Goal: Information Seeking & Learning: Learn about a topic

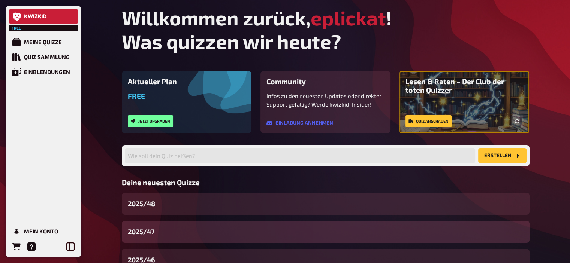
scroll to position [57, 0]
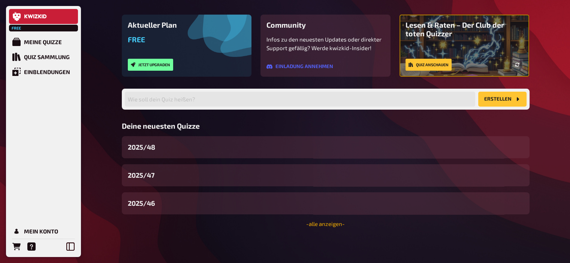
click at [313, 223] on link "- alle anzeigen -" at bounding box center [325, 224] width 39 height 7
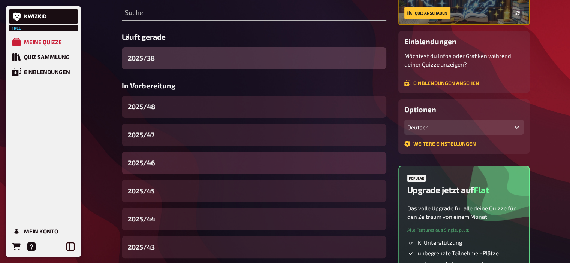
scroll to position [117, 0]
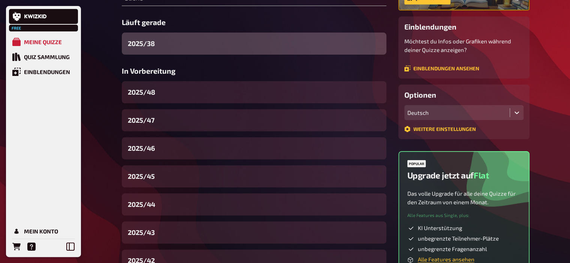
click at [150, 44] on span "2025/38" at bounding box center [141, 44] width 27 height 10
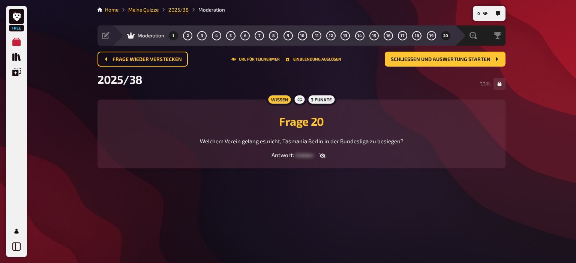
click at [175, 35] on button "1" at bounding box center [174, 36] width 12 height 12
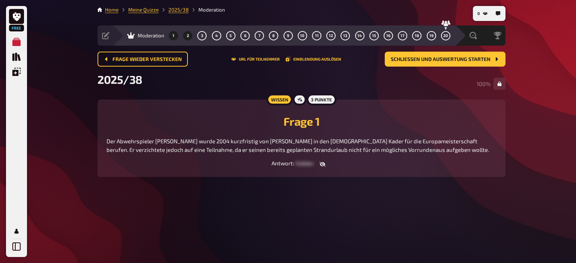
click at [187, 37] on span "2" at bounding box center [188, 36] width 2 height 4
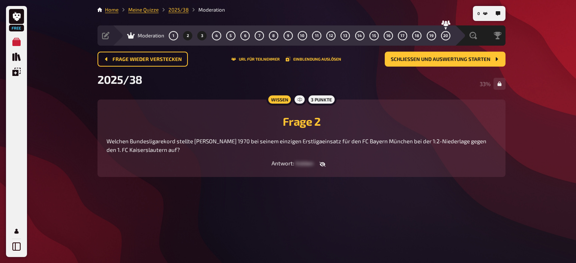
click at [204, 37] on button "3" at bounding box center [202, 36] width 12 height 12
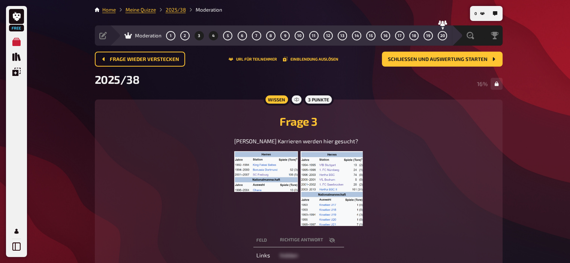
click at [214, 37] on span "4" at bounding box center [213, 36] width 3 height 4
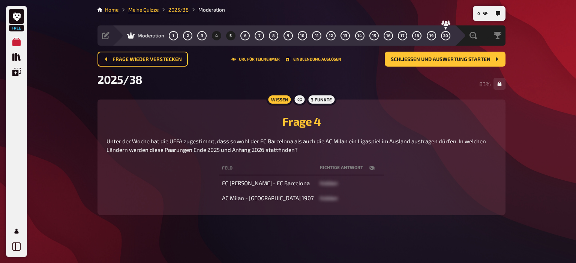
click at [228, 37] on button "5" at bounding box center [231, 36] width 12 height 12
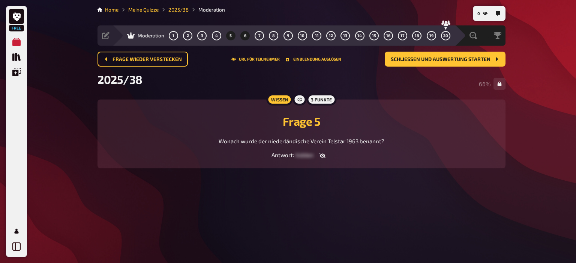
click at [244, 36] on span "6" at bounding box center [245, 36] width 2 height 4
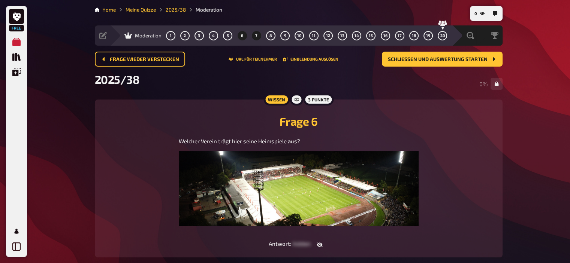
click at [255, 36] on button "7" at bounding box center [256, 36] width 12 height 12
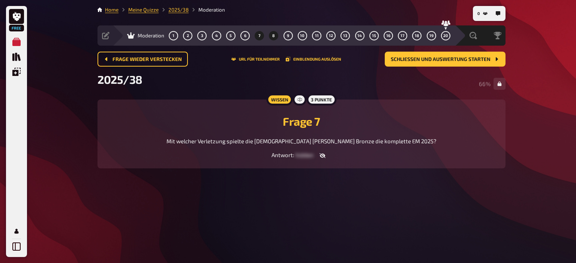
click at [271, 35] on button "8" at bounding box center [274, 36] width 12 height 12
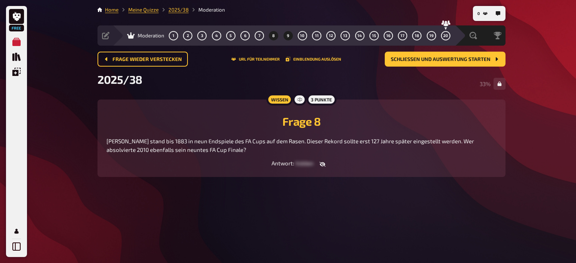
click at [289, 36] on button "9" at bounding box center [288, 36] width 12 height 12
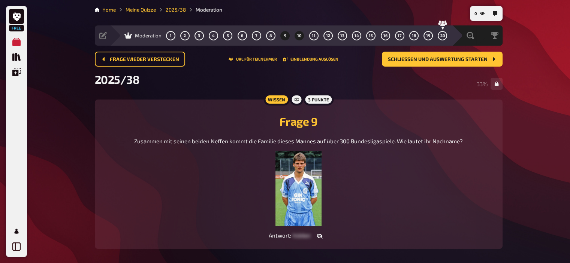
click at [300, 36] on span "10" at bounding box center [299, 36] width 4 height 4
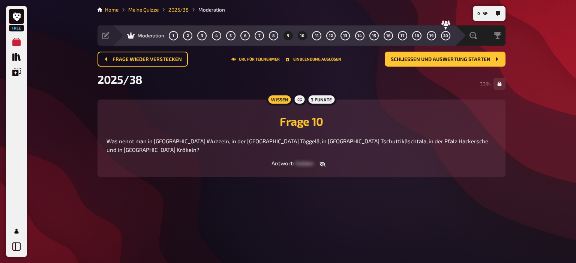
click at [288, 34] on span "9" at bounding box center [288, 36] width 2 height 4
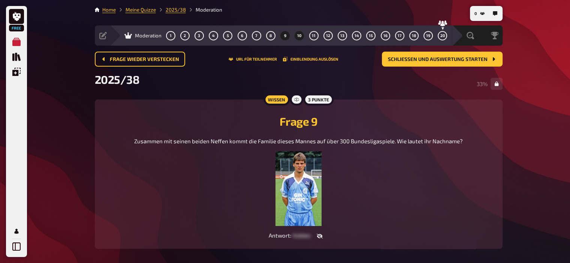
click at [297, 39] on button "10" at bounding box center [299, 36] width 12 height 12
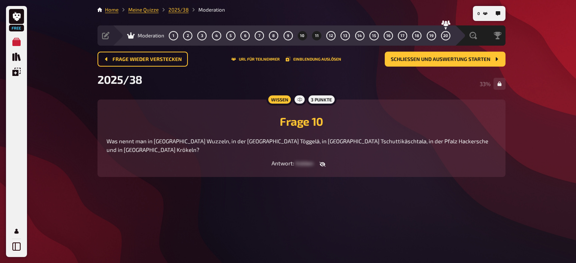
click at [316, 35] on span "11" at bounding box center [317, 36] width 4 height 4
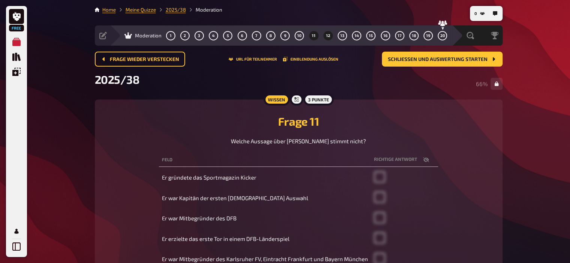
click at [328, 35] on span "12" at bounding box center [328, 36] width 4 height 4
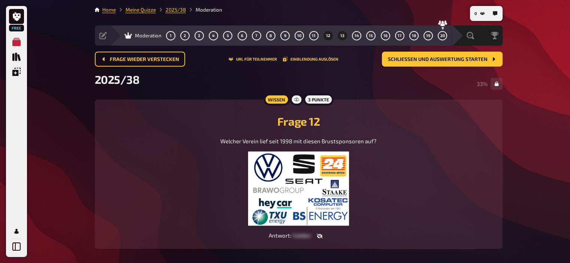
click at [343, 35] on span "13" at bounding box center [342, 36] width 4 height 4
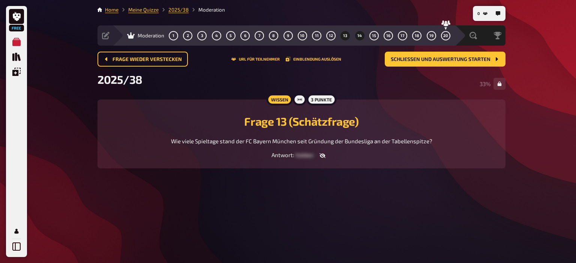
click at [360, 36] on span "14" at bounding box center [359, 36] width 4 height 4
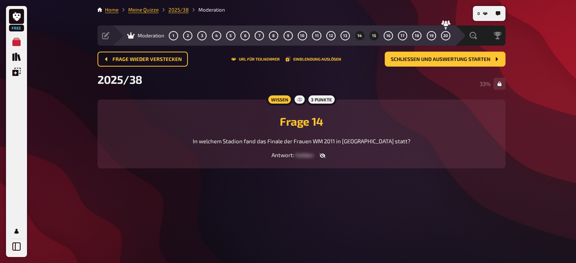
click at [375, 36] on span "15" at bounding box center [374, 36] width 4 height 4
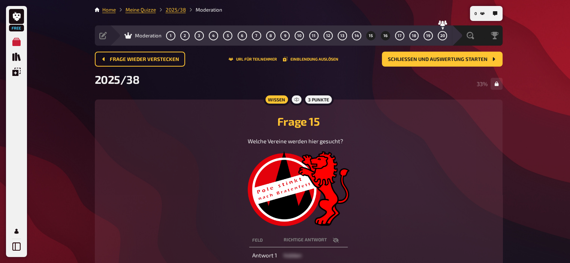
click at [384, 37] on span "16" at bounding box center [385, 36] width 4 height 4
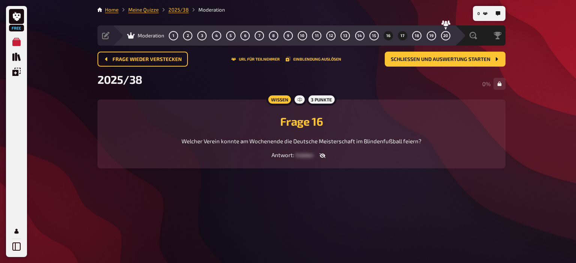
click at [402, 36] on span "17" at bounding box center [402, 36] width 4 height 4
click at [413, 38] on button "18" at bounding box center [417, 36] width 12 height 12
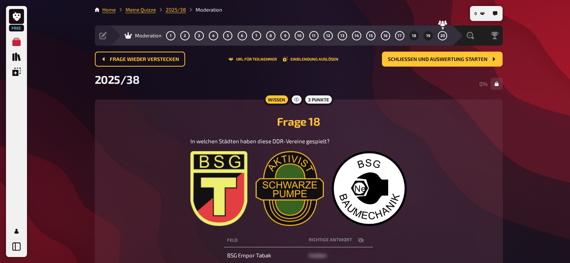
click at [426, 38] on button "19" at bounding box center [428, 36] width 12 height 12
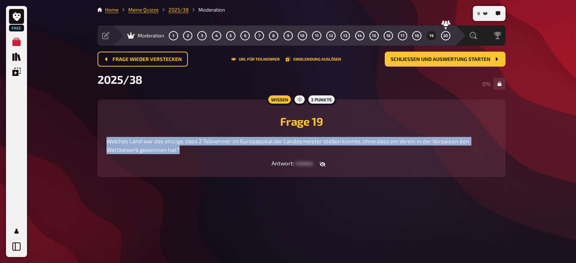
drag, startPoint x: 190, startPoint y: 151, endPoint x: 105, endPoint y: 142, distance: 86.0
click at [105, 142] on div "Wissen 3 Punkte Frage 19 Welches Land war das einzige, dass 2 Teilnehmer im Eur…" at bounding box center [301, 138] width 408 height 77
copy span "Welches Land war das einzige, dass 2 Teilnehmer im Europapokal der Landesmeiste…"
click at [444, 36] on span "20" at bounding box center [445, 36] width 5 height 4
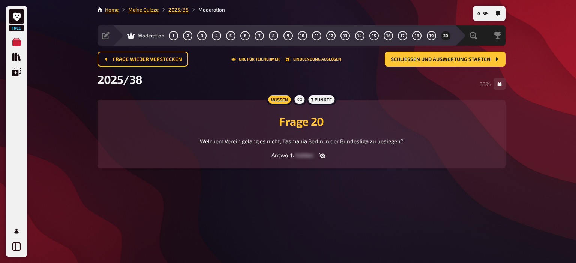
click at [342, 141] on span "Welchem Verein gelang es nicht, Tasmania Berlin in der Bundesliga zu besiegen?" at bounding box center [302, 141] width 204 height 7
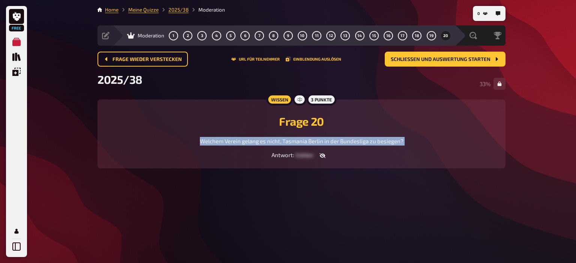
click at [342, 141] on span "Welchem Verein gelang es nicht, Tasmania Berlin in der Bundesliga zu besiegen?" at bounding box center [302, 141] width 204 height 7
copy span "Welchem Verein gelang es nicht, Tasmania Berlin in der Bundesliga zu besiegen?"
click at [418, 36] on span "18" at bounding box center [417, 36] width 4 height 4
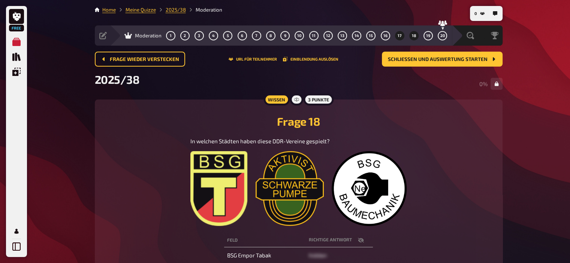
click at [398, 34] on span "17" at bounding box center [400, 36] width 4 height 4
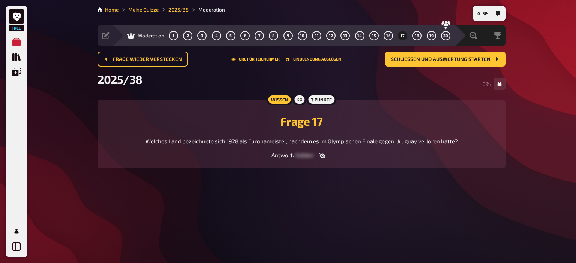
click at [352, 144] on span "Welches Land bezeichnete sich 1928 als Europameister, nachdem es im Olympischen…" at bounding box center [301, 141] width 312 height 7
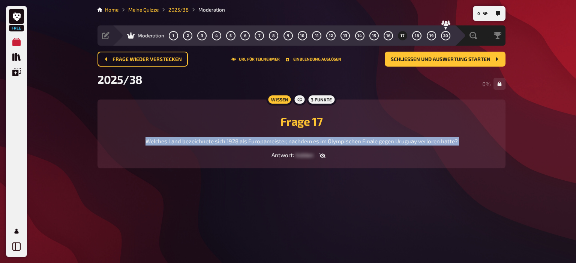
click at [352, 144] on span "Welches Land bezeichnete sich 1928 als Europameister, nachdem es im Olympischen…" at bounding box center [301, 141] width 312 height 7
copy span "Welches Land bezeichnete sich 1928 als Europameister, nachdem es im Olympischen…"
click at [385, 37] on button "16" at bounding box center [388, 36] width 12 height 12
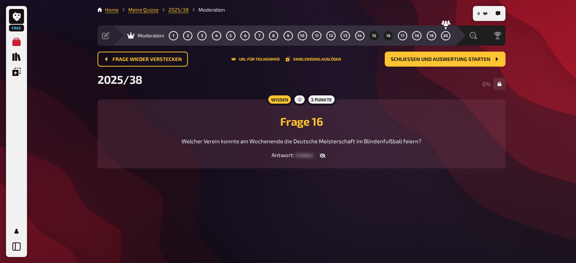
click at [371, 35] on button "15" at bounding box center [374, 36] width 12 height 12
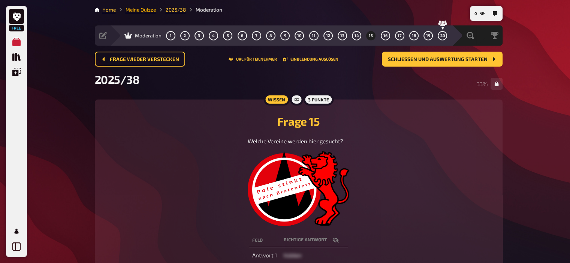
click at [138, 12] on link "Meine Quizze" at bounding box center [141, 10] width 30 height 6
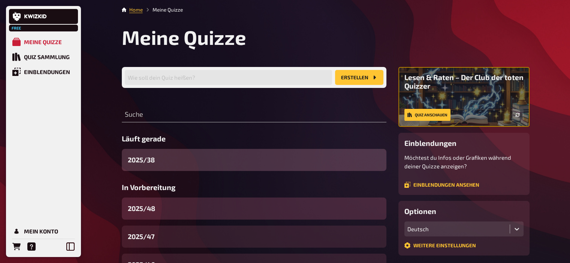
click at [165, 207] on div "2025/48" at bounding box center [254, 209] width 265 height 22
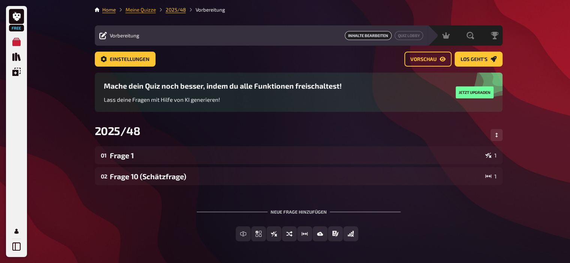
click at [147, 9] on link "Meine Quizze" at bounding box center [141, 10] width 30 height 6
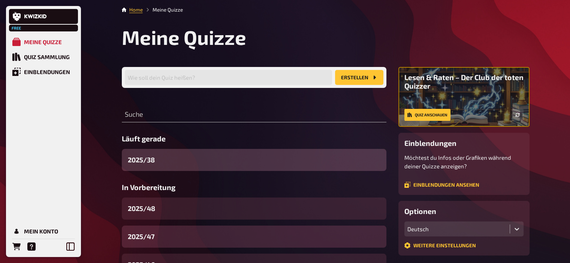
click at [159, 238] on div "2025/47" at bounding box center [254, 237] width 265 height 22
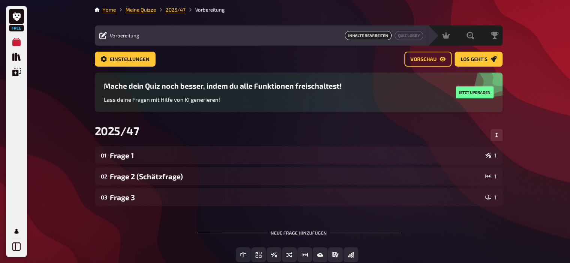
scroll to position [24, 0]
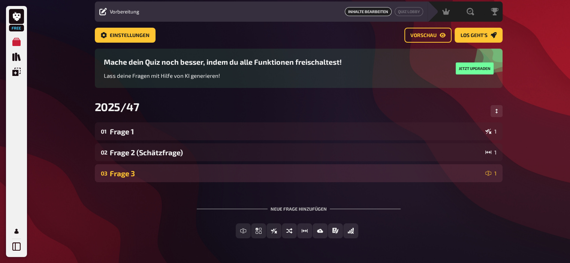
click at [135, 169] on div "Frage 3" at bounding box center [296, 173] width 373 height 9
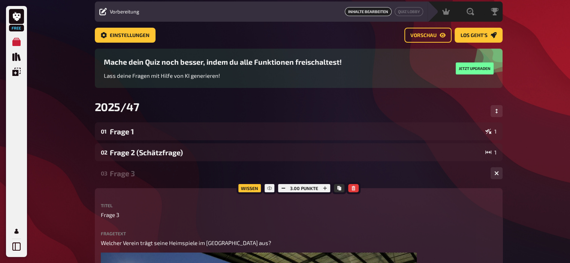
click at [135, 169] on div "Frage 3" at bounding box center [297, 173] width 375 height 9
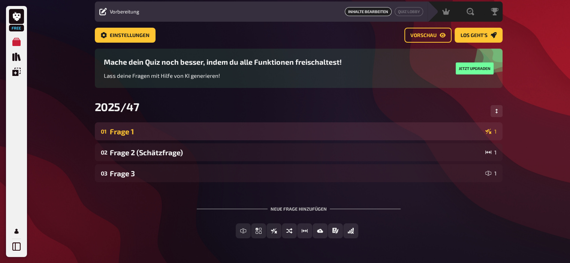
scroll to position [0, 0]
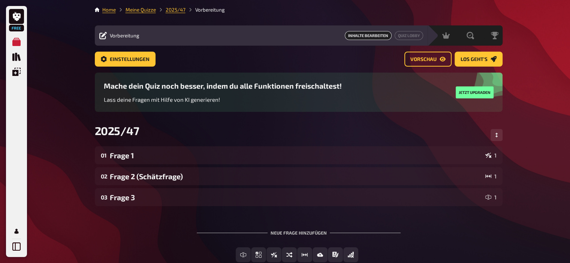
click at [135, 13] on li "Meine Quizze" at bounding box center [136, 9] width 40 height 7
click at [136, 13] on li "Meine Quizze" at bounding box center [136, 9] width 40 height 7
click at [136, 10] on link "Meine Quizze" at bounding box center [141, 10] width 30 height 6
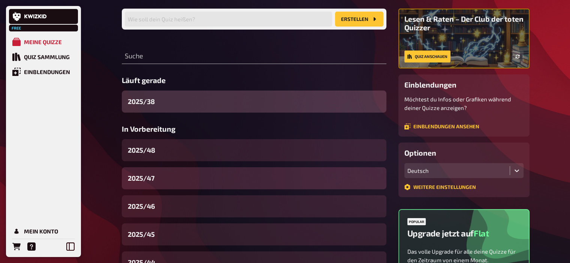
scroll to position [60, 0]
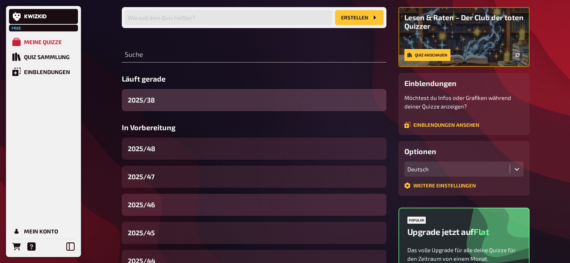
click at [153, 207] on span "2025/46" at bounding box center [141, 205] width 27 height 10
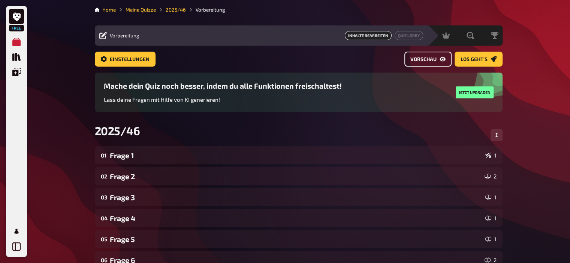
click at [425, 57] on span "Vorschau" at bounding box center [423, 59] width 26 height 5
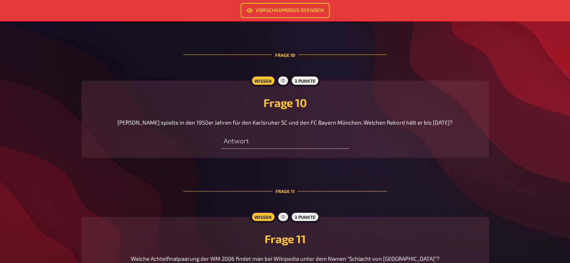
scroll to position [1689, 0]
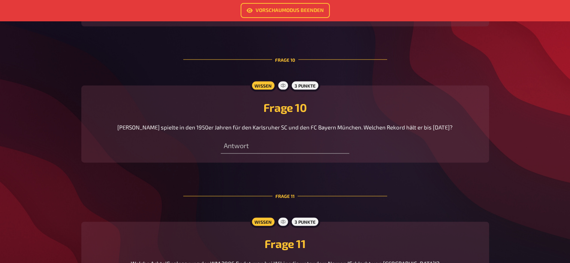
click at [187, 127] on span "[PERSON_NAME] spielte in den 1950er Jahren für den Karlsruher SC und den FC Bay…" at bounding box center [284, 127] width 335 height 7
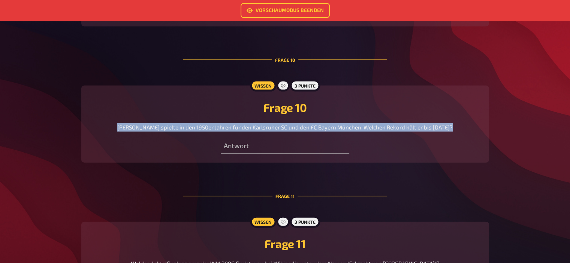
click at [187, 127] on span "[PERSON_NAME] spielte in den 1950er Jahren für den Karlsruher SC und den FC Bay…" at bounding box center [284, 127] width 335 height 7
copy span "[PERSON_NAME] spielte in den 1950er Jahren für den Karlsruher SC und den FC Bay…"
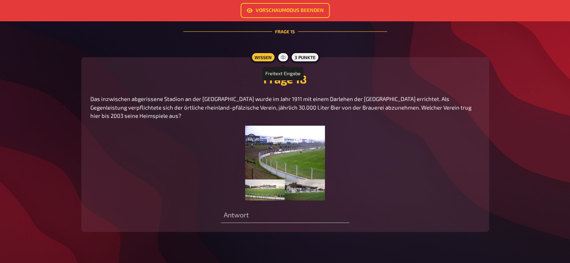
scroll to position [2580, 0]
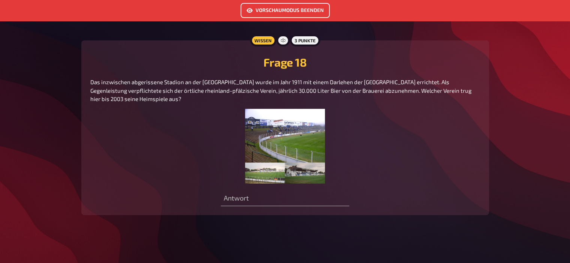
click at [293, 6] on link "Vorschaumodus beenden" at bounding box center [285, 10] width 89 height 15
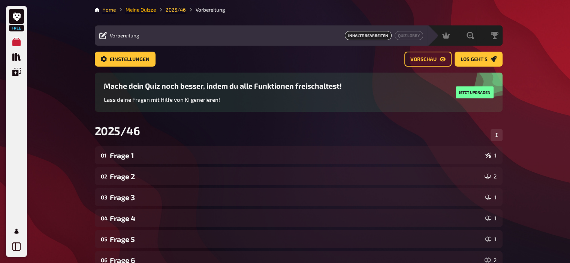
click at [135, 7] on link "Meine Quizze" at bounding box center [141, 10] width 30 height 6
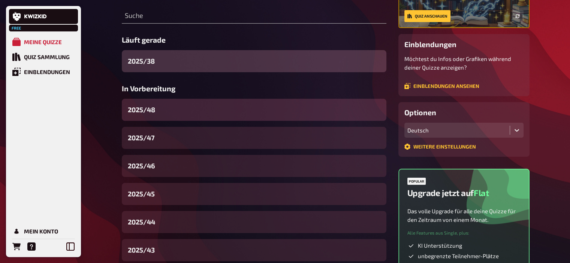
scroll to position [100, 0]
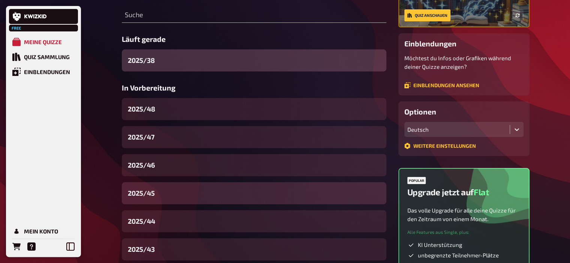
click at [162, 196] on div "2025/45" at bounding box center [254, 194] width 265 height 22
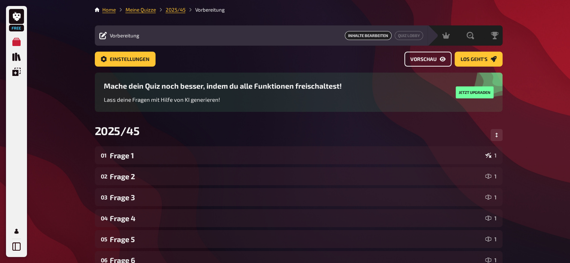
click at [428, 58] on span "Vorschau" at bounding box center [423, 59] width 26 height 5
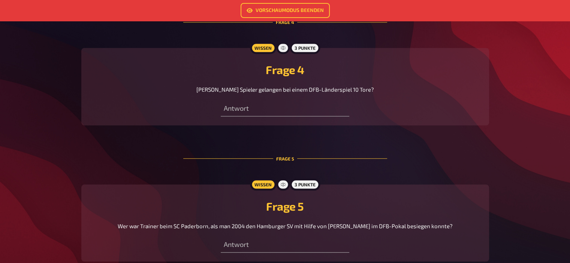
scroll to position [745, 0]
click at [325, 92] on span "[PERSON_NAME] Spieler gelangen bei einem DFB-Länderspiel 10 Tore?" at bounding box center [285, 90] width 178 height 7
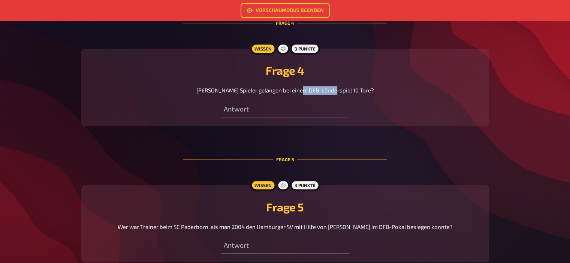
click at [325, 92] on span "[PERSON_NAME] Spieler gelangen bei einem DFB-Länderspiel 10 Tore?" at bounding box center [285, 90] width 178 height 7
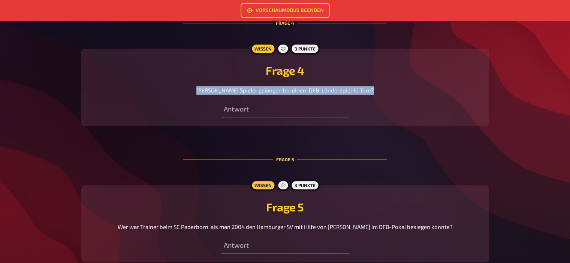
click at [325, 92] on span "[PERSON_NAME] Spieler gelangen bei einem DFB-Länderspiel 10 Tore?" at bounding box center [285, 90] width 178 height 7
copy span "[PERSON_NAME] Spieler gelangen bei einem DFB-Länderspiel 10 Tore?"
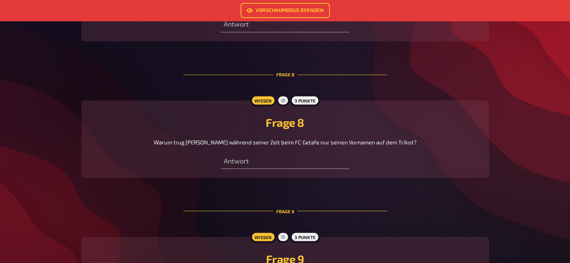
scroll to position [1338, 0]
click at [247, 142] on span "Warum trug [PERSON_NAME] während seiner Zeit beim FC Getafe nur seinen Vornamen…" at bounding box center [285, 141] width 263 height 7
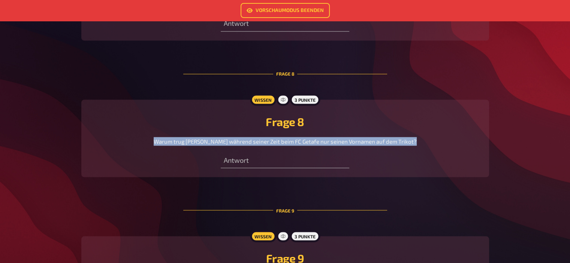
click at [247, 142] on span "Warum trug [PERSON_NAME] während seiner Zeit beim FC Getafe nur seinen Vornamen…" at bounding box center [285, 141] width 263 height 7
copy span "Warum trug [PERSON_NAME] während seiner Zeit beim FC Getafe nur seinen Vornamen…"
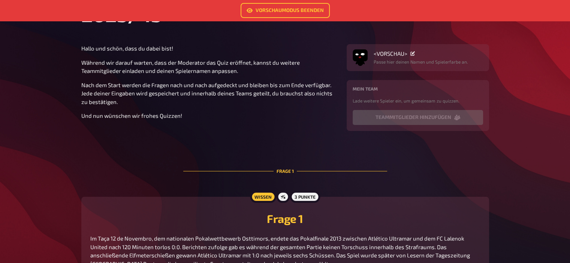
scroll to position [0, 0]
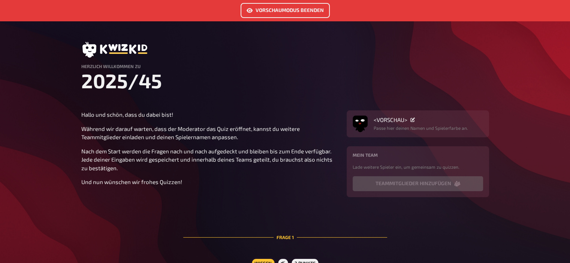
click at [265, 10] on link "Vorschaumodus beenden" at bounding box center [285, 10] width 89 height 15
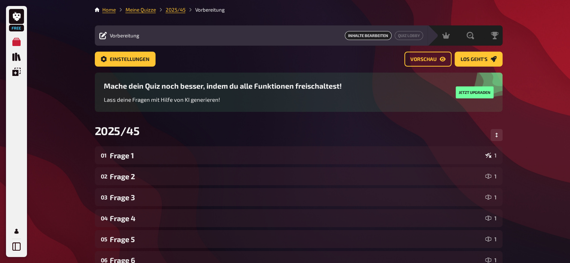
click at [139, 13] on li "Meine Quizze" at bounding box center [136, 9] width 40 height 7
click at [136, 10] on link "Meine Quizze" at bounding box center [141, 10] width 30 height 6
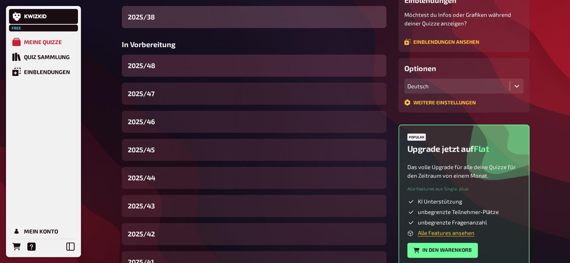
scroll to position [145, 0]
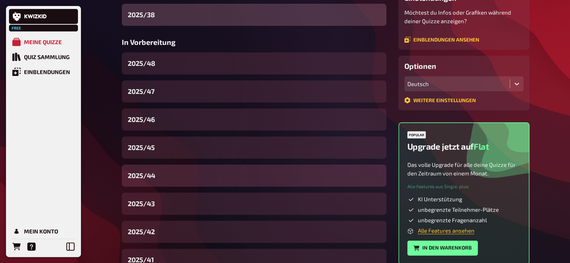
click at [157, 182] on div "2025/44" at bounding box center [254, 176] width 265 height 22
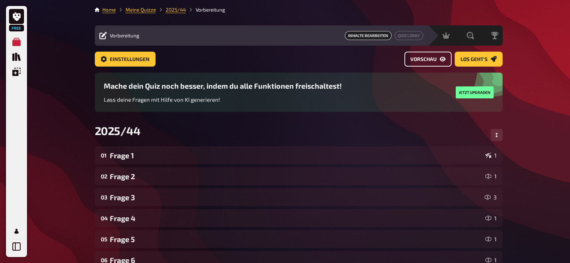
click at [423, 60] on span "Vorschau" at bounding box center [423, 59] width 26 height 5
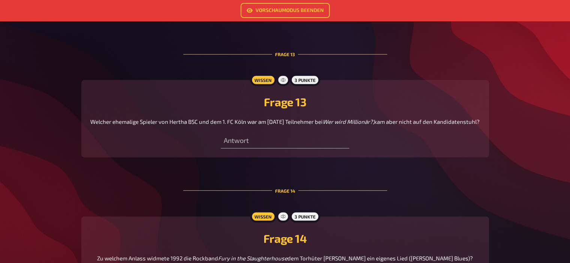
scroll to position [2168, 0]
drag, startPoint x: 139, startPoint y: 130, endPoint x: 88, endPoint y: 121, distance: 51.8
click at [88, 121] on div "Wissen 3 Punkte Frage 13 Welcher ehemalige Spieler von Hertha BSC und dem 1. FC…" at bounding box center [285, 119] width 408 height 78
copy p "Welcher ehemalige Spieler von Hertha BSC und dem 1. FC Köln war am [DATE] Teiln…"
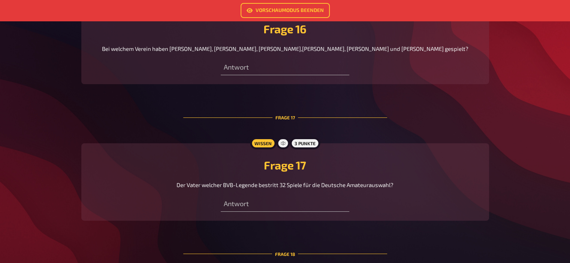
scroll to position [2731, 0]
click at [301, 52] on span "Bei welchem Verein haben [PERSON_NAME], [PERSON_NAME], [PERSON_NAME],[PERSON_NA…" at bounding box center [285, 49] width 367 height 7
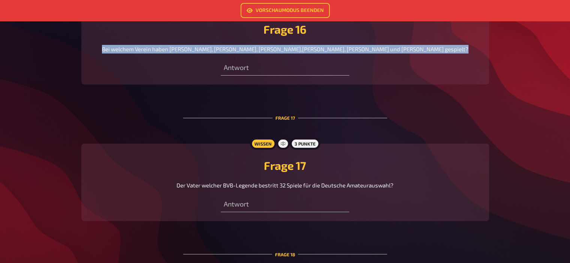
click at [301, 52] on span "Bei welchem Verein haben [PERSON_NAME], [PERSON_NAME], [PERSON_NAME],[PERSON_NA…" at bounding box center [285, 49] width 367 height 7
copy span "Bei welchem Verein haben [PERSON_NAME], [PERSON_NAME], [PERSON_NAME],[PERSON_NA…"
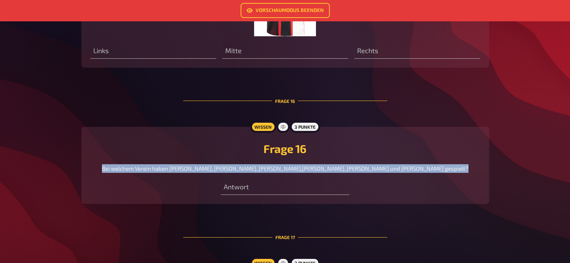
scroll to position [2612, 0]
click at [264, 12] on link "Vorschaumodus beenden" at bounding box center [285, 10] width 89 height 15
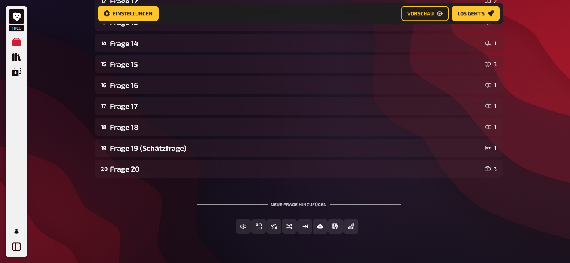
scroll to position [391, 0]
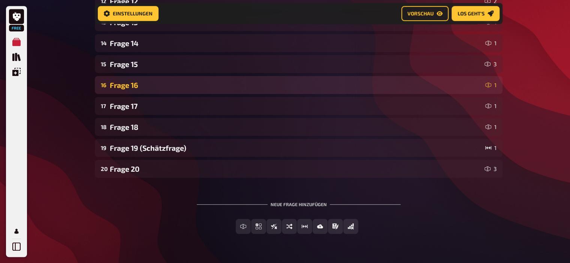
click at [145, 87] on div "Frage 16" at bounding box center [296, 85] width 373 height 9
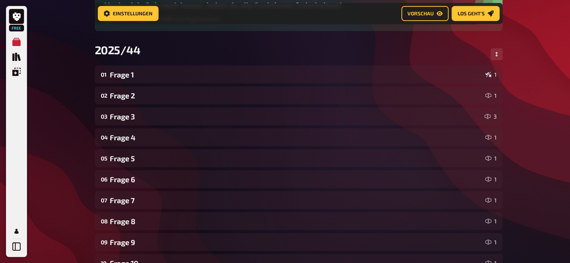
scroll to position [87, 0]
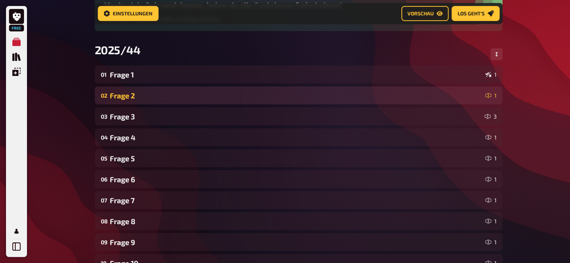
click at [145, 94] on div "Frage 2" at bounding box center [296, 95] width 373 height 9
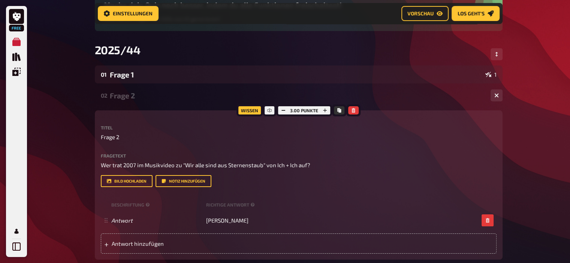
click at [145, 94] on div "Frage 2" at bounding box center [297, 95] width 375 height 9
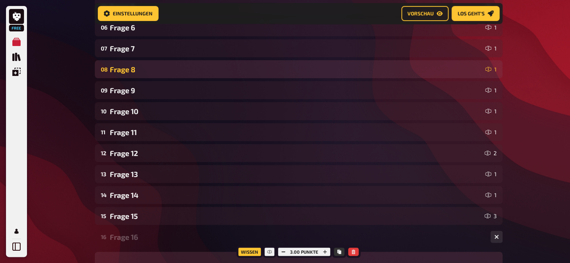
scroll to position [250, 0]
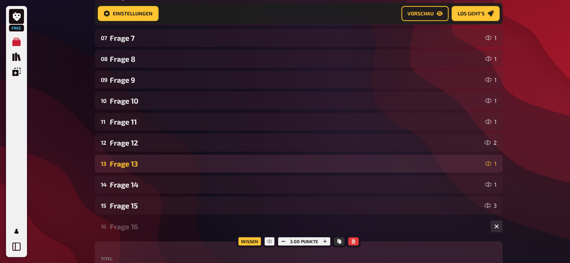
click at [157, 164] on div "Frage 13" at bounding box center [296, 164] width 373 height 9
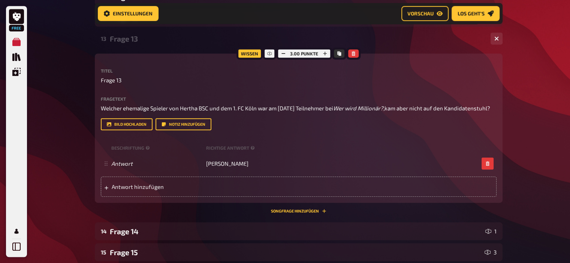
scroll to position [377, 0]
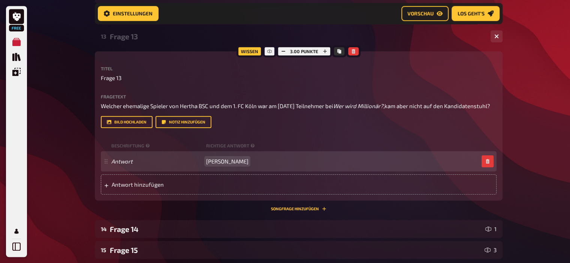
click at [224, 165] on span "[PERSON_NAME]" at bounding box center [227, 161] width 42 height 7
copy span "[PERSON_NAME]"
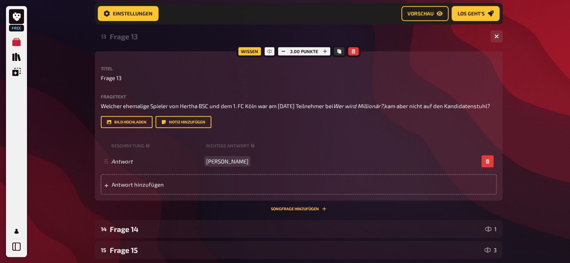
scroll to position [0, 0]
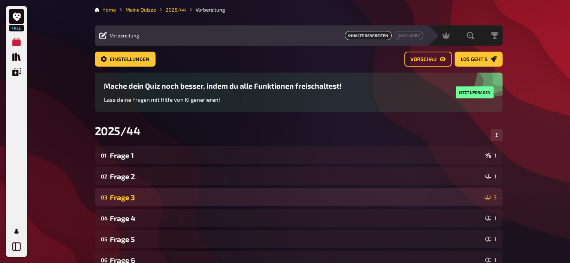
click at [148, 199] on div "Frage 3" at bounding box center [296, 197] width 372 height 9
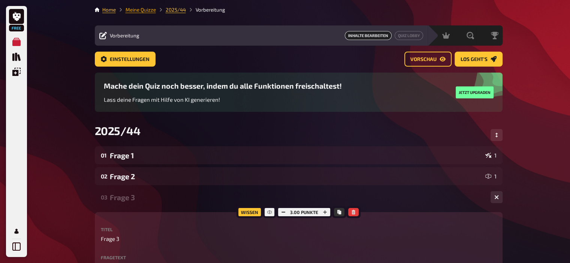
click at [147, 12] on link "Meine Quizze" at bounding box center [141, 10] width 30 height 6
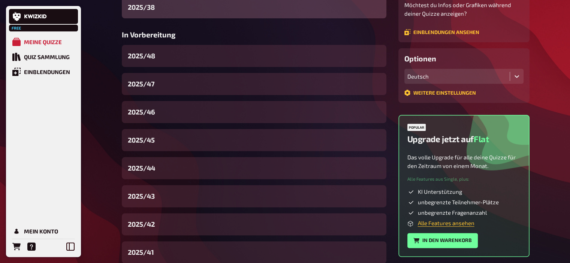
scroll to position [154, 0]
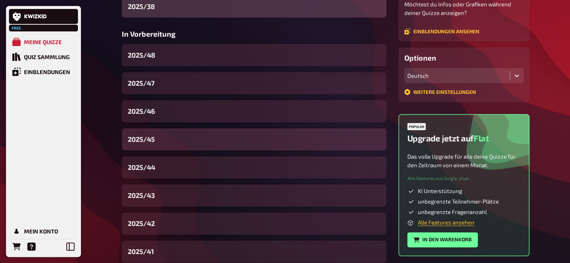
click at [163, 137] on div "2025/45" at bounding box center [254, 140] width 265 height 22
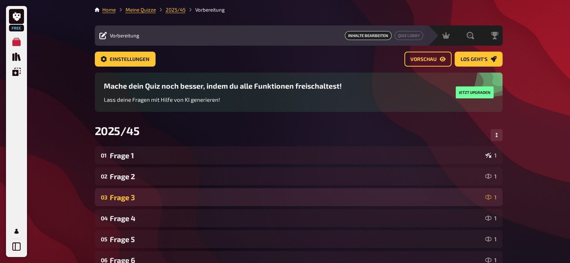
click at [135, 193] on div "03 Frage 3 1" at bounding box center [299, 198] width 408 height 18
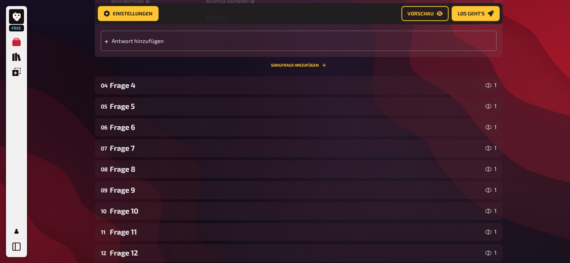
scroll to position [451, 0]
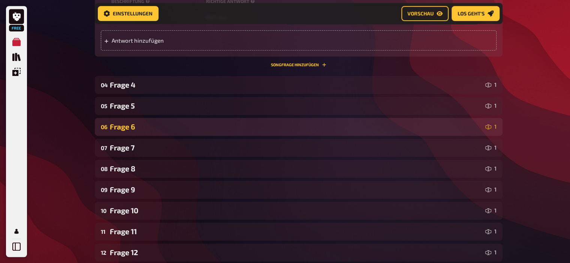
click at [142, 123] on div "Frage 6" at bounding box center [296, 127] width 373 height 9
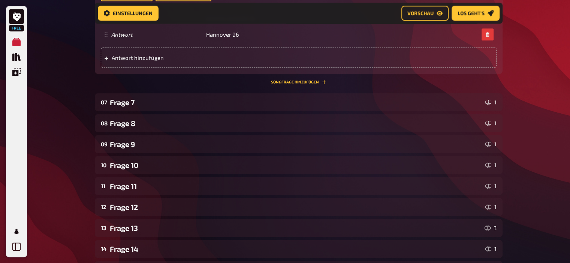
scroll to position [897, 0]
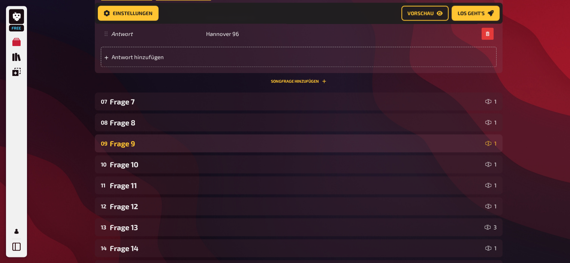
click at [133, 141] on div "09 Frage 9 1" at bounding box center [299, 144] width 408 height 18
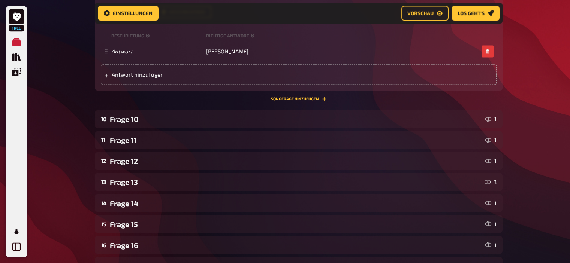
scroll to position [1242, 0]
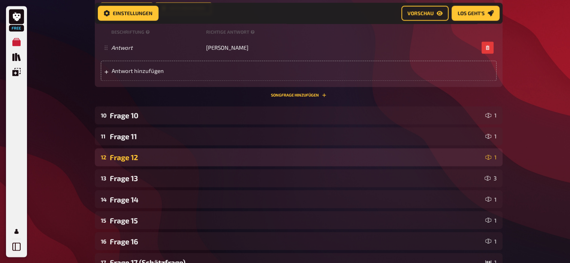
click at [133, 153] on div "Frage 12" at bounding box center [296, 157] width 373 height 9
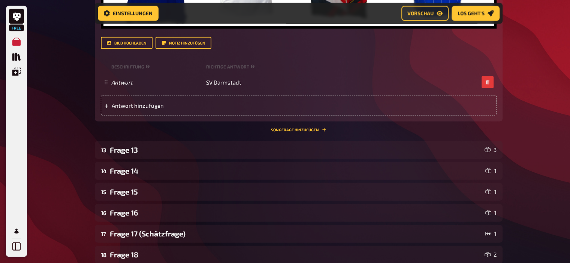
scroll to position [1581, 0]
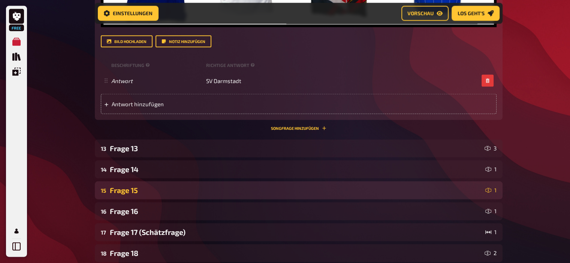
click at [134, 186] on div "Frage 15" at bounding box center [296, 190] width 373 height 9
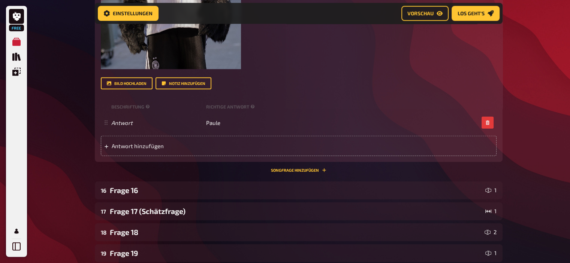
scroll to position [1996, 0]
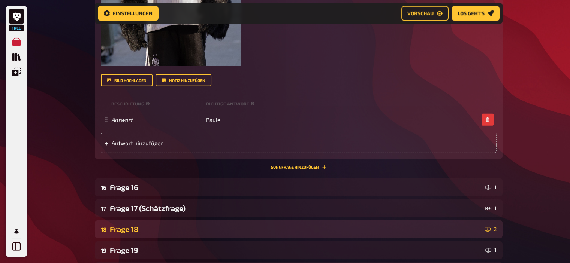
click at [130, 225] on div "Frage 18" at bounding box center [296, 229] width 372 height 9
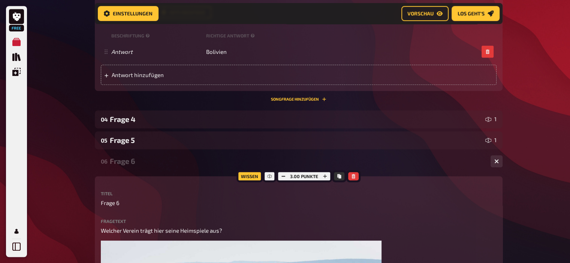
scroll to position [0, 0]
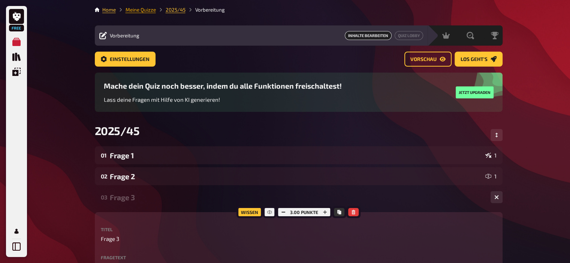
click at [142, 9] on link "Meine Quizze" at bounding box center [141, 10] width 30 height 6
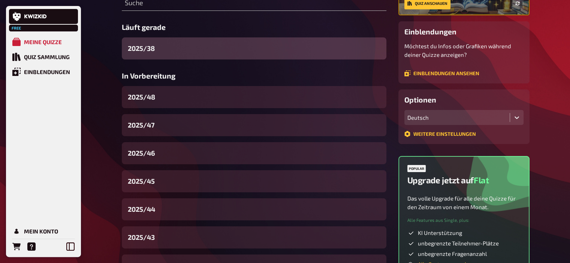
scroll to position [115, 0]
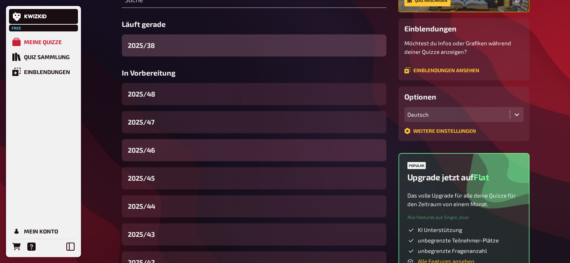
click at [166, 154] on div "2025/46" at bounding box center [254, 150] width 265 height 22
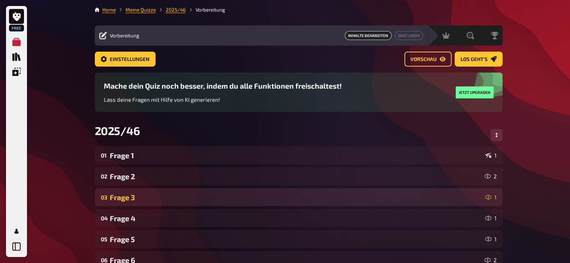
click at [145, 195] on div "Frage 3" at bounding box center [296, 197] width 373 height 9
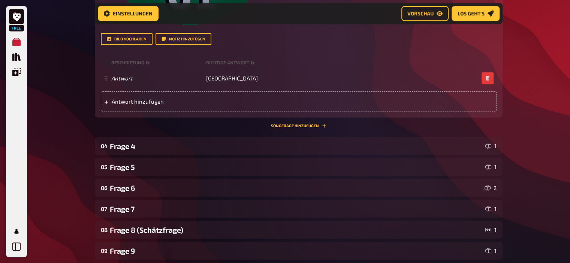
scroll to position [469, 0]
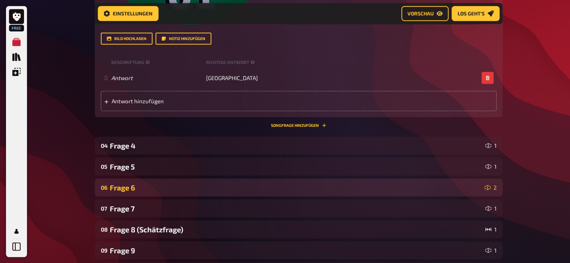
click at [144, 193] on div "06 Frage 6 2" at bounding box center [299, 188] width 408 height 18
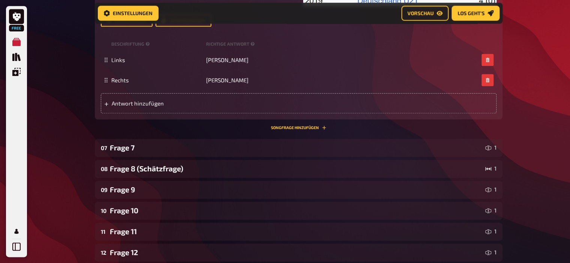
scroll to position [938, 0]
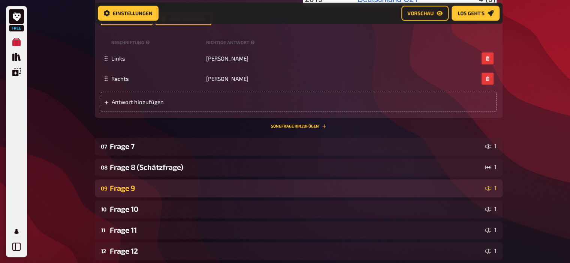
click at [141, 189] on div "Frage 9" at bounding box center [296, 188] width 373 height 9
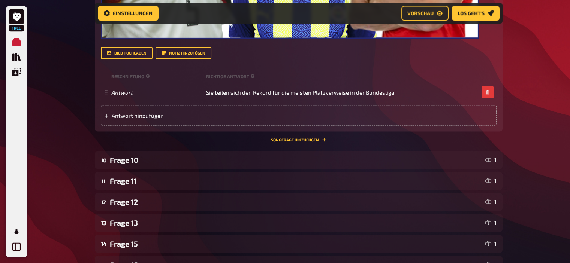
scroll to position [1442, 0]
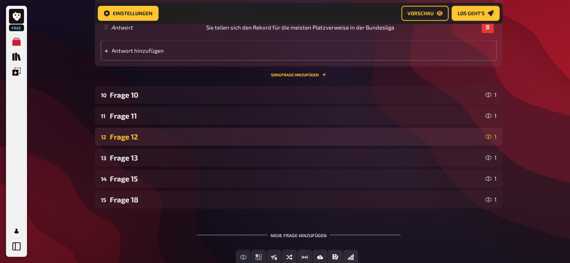
click at [141, 135] on div "Frage 12" at bounding box center [296, 137] width 373 height 9
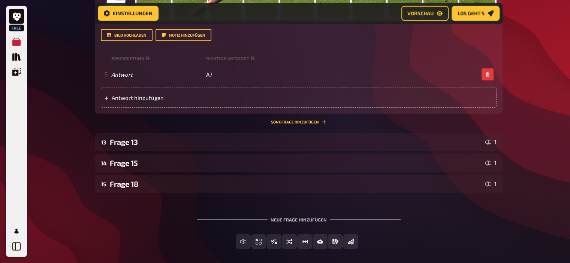
scroll to position [1848, 0]
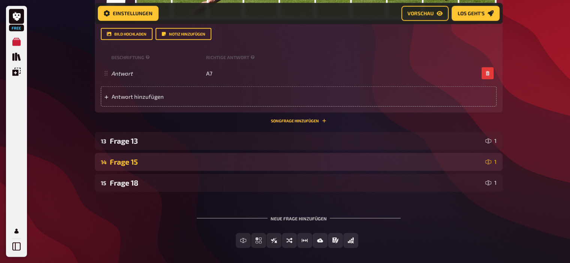
click at [141, 165] on div "Frage 15" at bounding box center [296, 162] width 373 height 9
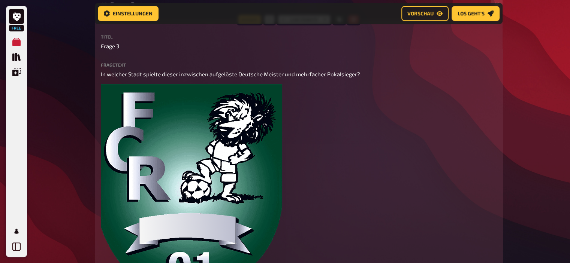
scroll to position [0, 0]
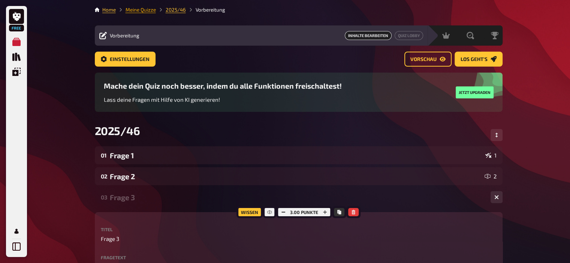
click at [142, 12] on link "Meine Quizze" at bounding box center [141, 10] width 30 height 6
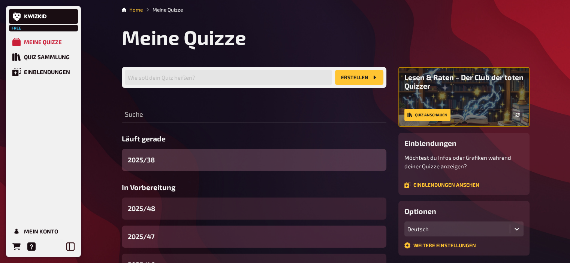
click at [155, 238] on div "2025/47" at bounding box center [254, 237] width 265 height 22
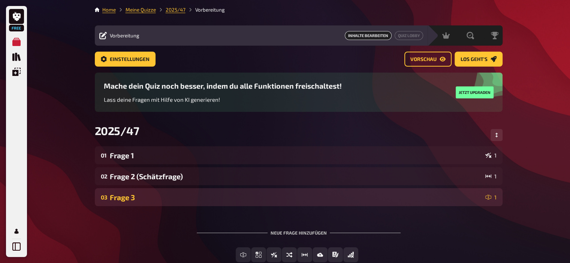
click at [142, 197] on div "Frage 3" at bounding box center [296, 197] width 373 height 9
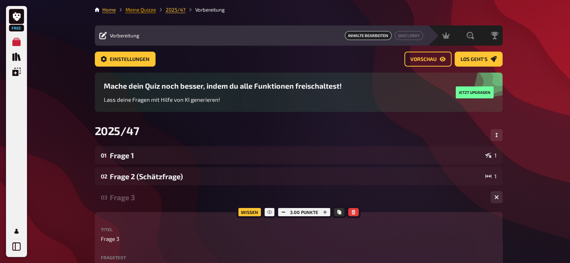
click at [143, 10] on link "Meine Quizze" at bounding box center [141, 10] width 30 height 6
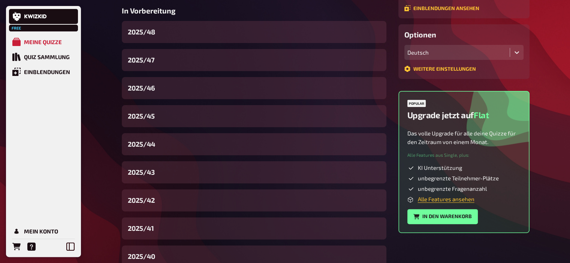
scroll to position [178, 0]
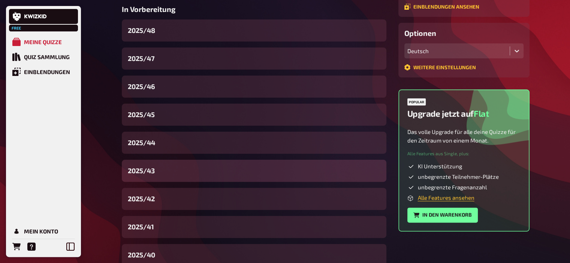
click at [162, 168] on div "2025/43" at bounding box center [254, 171] width 265 height 22
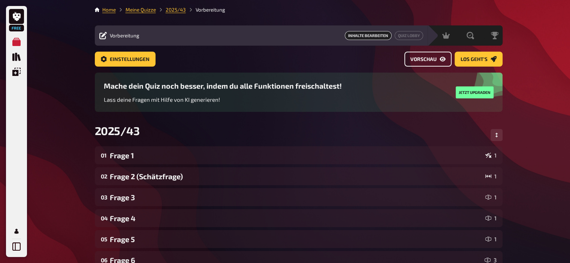
click at [427, 58] on span "Vorschau" at bounding box center [423, 59] width 26 height 5
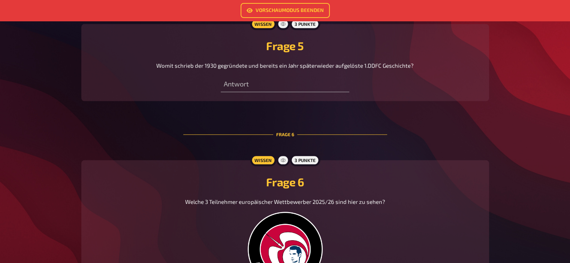
scroll to position [873, 0]
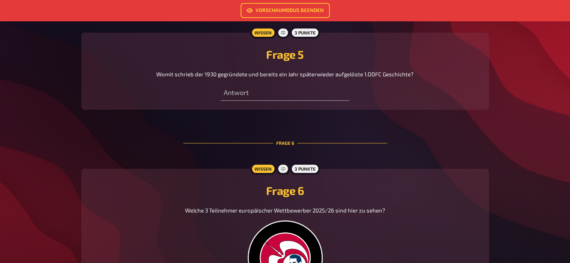
click at [222, 77] on span "Womit schrieb der 1930 gegründete und bereits ein Jahr späterwieder aufgelöste …" at bounding box center [284, 74] width 257 height 7
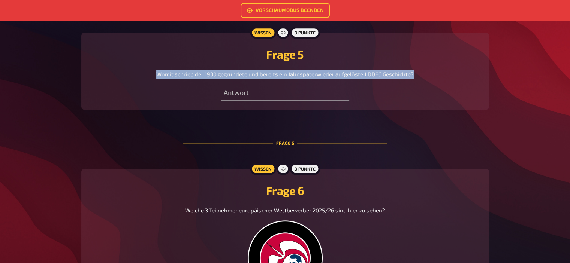
click at [222, 77] on span "Womit schrieb der 1930 gegründete und bereits ein Jahr späterwieder aufgelöste …" at bounding box center [284, 74] width 257 height 7
copy span "Womit schrieb der 1930 gegründete und bereits ein Jahr späterwieder aufgelöste …"
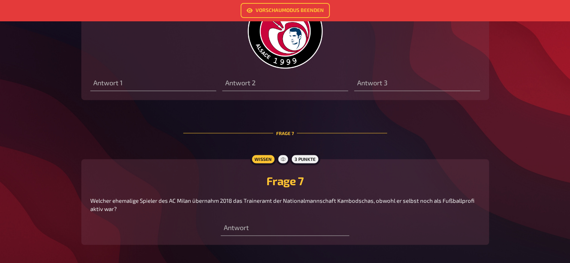
scroll to position [1099, 0]
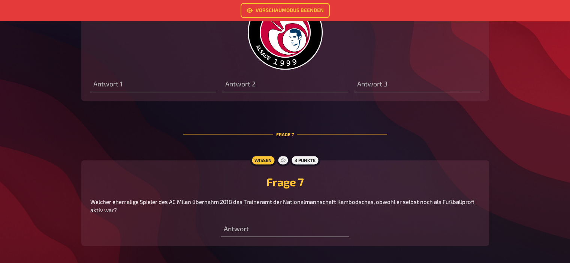
drag, startPoint x: 119, startPoint y: 210, endPoint x: 91, endPoint y: 201, distance: 29.8
click at [91, 201] on p "Welcher ehemalige Spieler des AC Milan übernahm 2018 das Traineramt der Nationa…" at bounding box center [285, 206] width 390 height 17
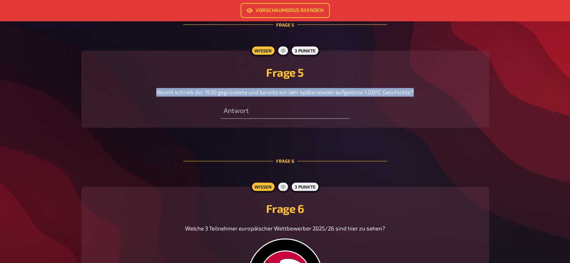
scroll to position [855, 0]
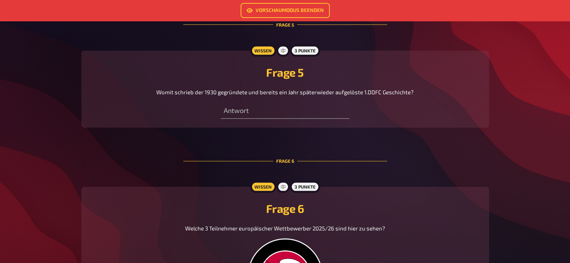
click at [273, 93] on span "Womit schrieb der 1930 gegründete und bereits ein Jahr späterwieder aufgelöste …" at bounding box center [284, 92] width 257 height 7
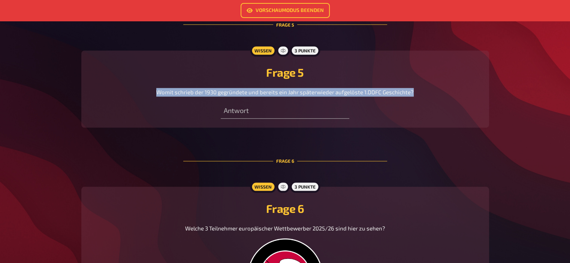
click at [273, 93] on span "Womit schrieb der 1930 gegründete und bereits ein Jahr späterwieder aufgelöste …" at bounding box center [284, 92] width 257 height 7
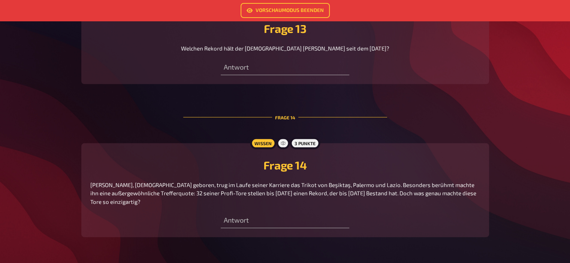
scroll to position [2269, 0]
click at [288, 10] on link "Vorschaumodus beenden" at bounding box center [285, 10] width 89 height 15
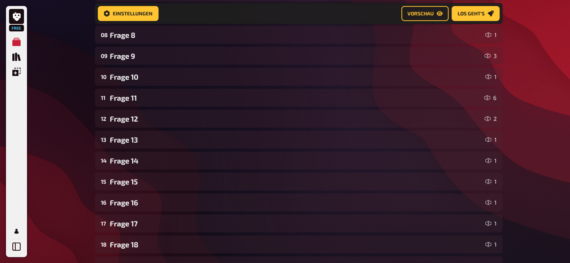
scroll to position [274, 0]
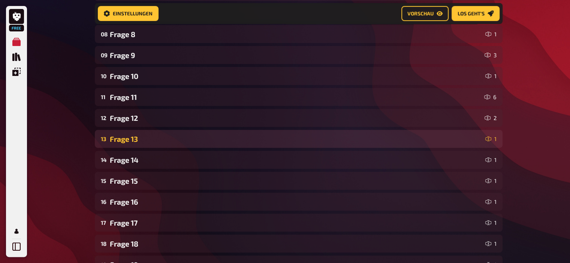
click at [159, 135] on div "Frage 13" at bounding box center [296, 139] width 373 height 9
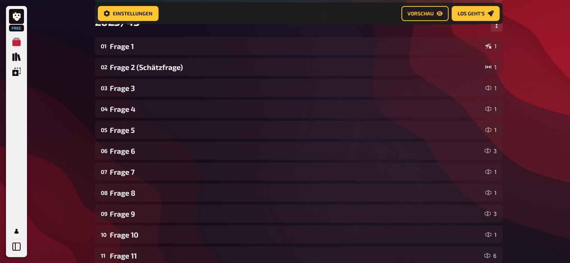
scroll to position [115, 0]
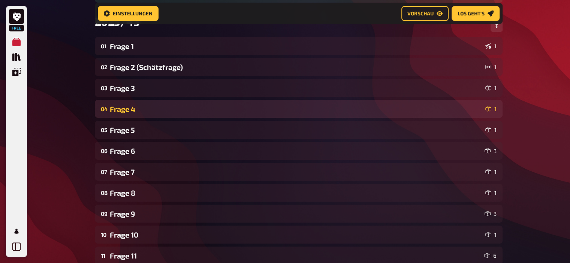
click at [149, 112] on div "Frage 4" at bounding box center [296, 109] width 373 height 9
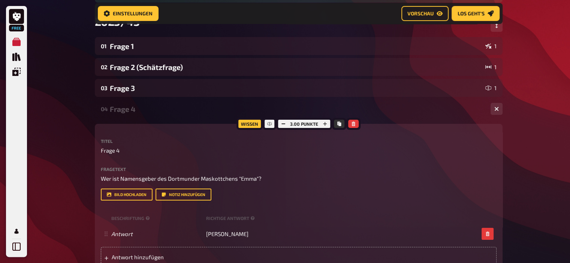
click at [149, 112] on div "Frage 4" at bounding box center [297, 109] width 375 height 9
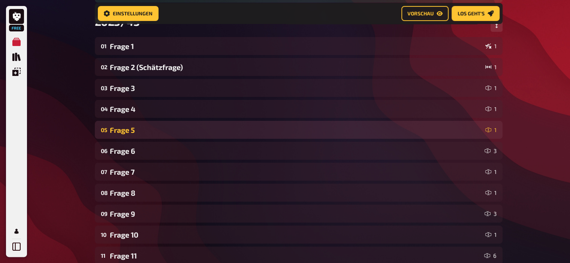
click at [145, 126] on div "Frage 5" at bounding box center [296, 130] width 373 height 9
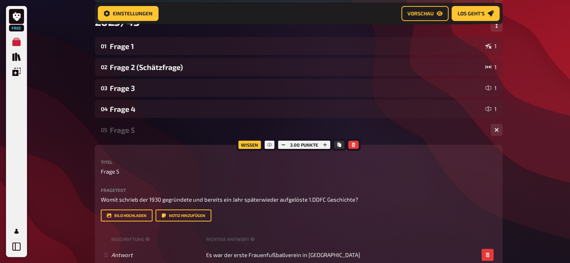
click at [145, 126] on div "Frage 5" at bounding box center [297, 130] width 375 height 9
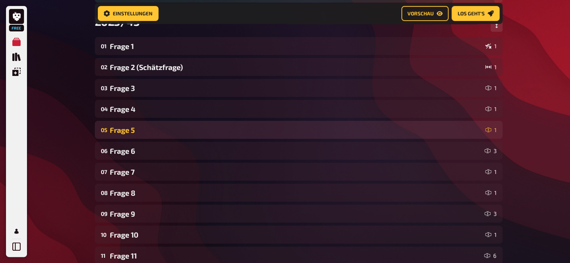
click at [145, 126] on div "Frage 5" at bounding box center [296, 130] width 373 height 9
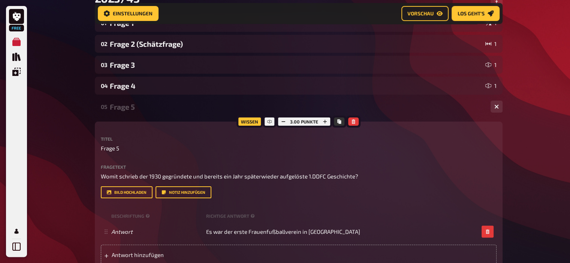
scroll to position [139, 0]
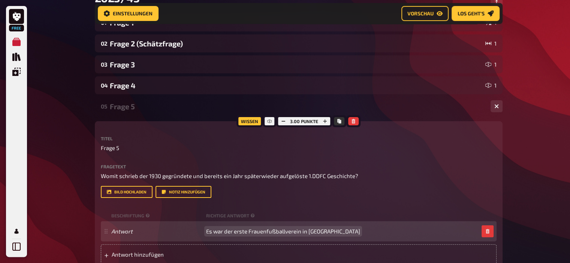
click at [284, 233] on span "Es war der erste Frauenfußballverein in [GEOGRAPHIC_DATA]" at bounding box center [283, 231] width 154 height 7
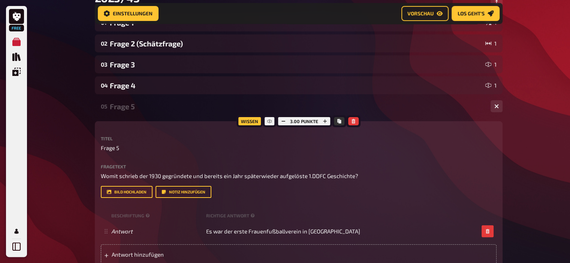
click at [147, 109] on div "Frage 5" at bounding box center [297, 106] width 375 height 9
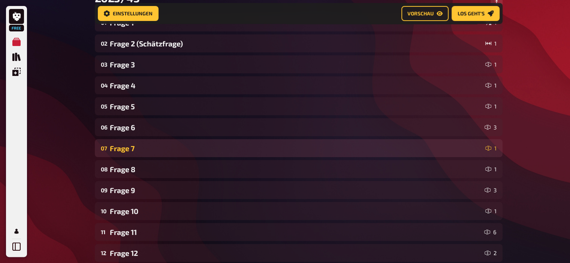
click at [135, 146] on div "Frage 7" at bounding box center [296, 148] width 373 height 9
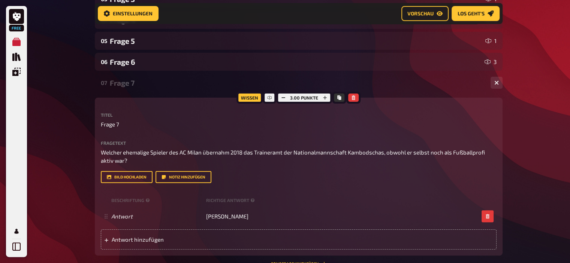
scroll to position [205, 0]
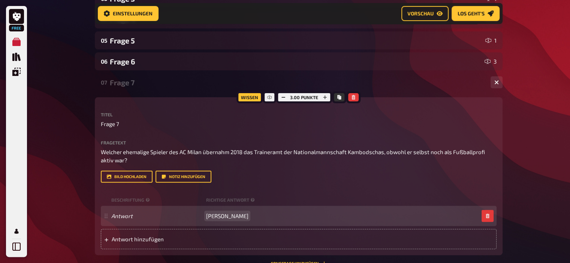
click at [223, 216] on span "[PERSON_NAME]" at bounding box center [227, 216] width 42 height 7
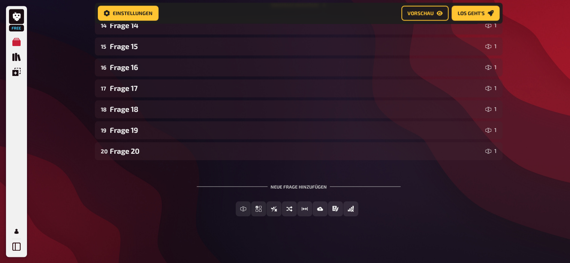
scroll to position [763, 0]
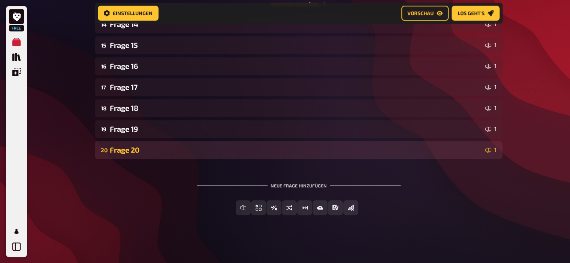
click at [137, 145] on div "20 Frage 20 1" at bounding box center [299, 150] width 408 height 18
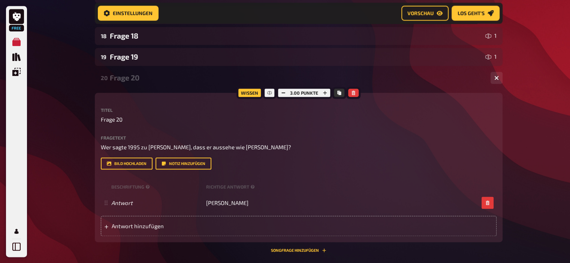
scroll to position [834, 0]
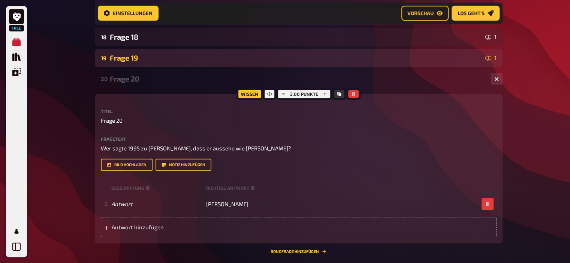
click at [135, 63] on div "19 Frage 19 1" at bounding box center [299, 58] width 408 height 18
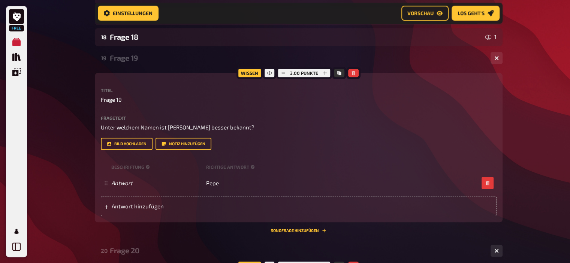
scroll to position [778, 0]
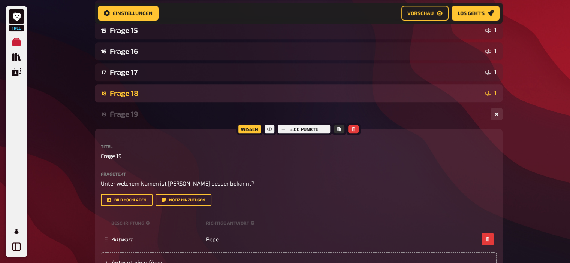
click at [138, 92] on div "Frage 18" at bounding box center [296, 93] width 373 height 9
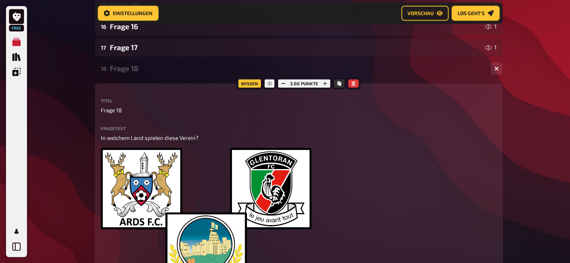
scroll to position [799, 0]
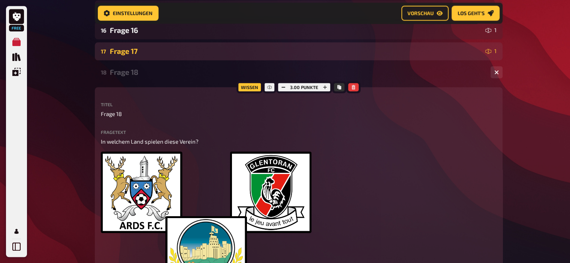
click at [137, 53] on div "Frage 17" at bounding box center [296, 51] width 373 height 9
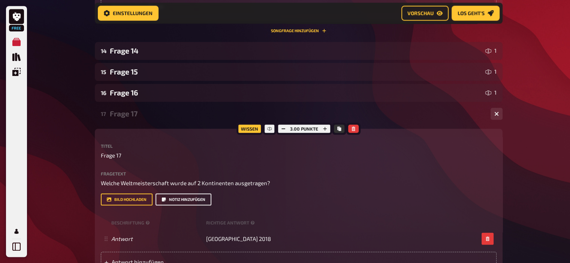
scroll to position [734, 0]
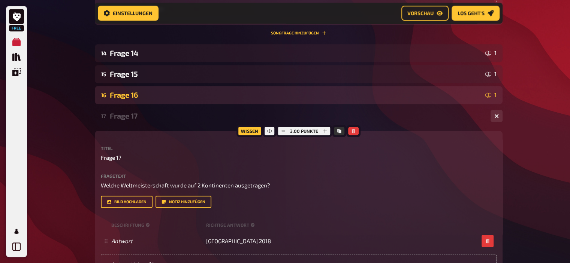
click at [128, 92] on div "Frage 16" at bounding box center [296, 95] width 373 height 9
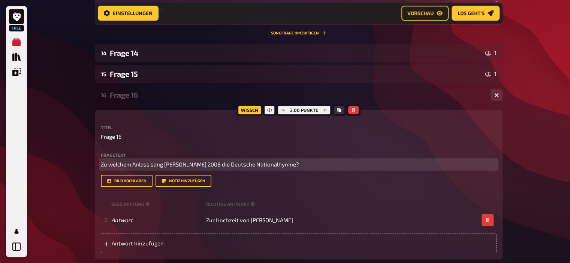
click at [163, 164] on span "Zu welchem Anlass sang [PERSON_NAME] 2008 die Deutsche Nationalhymne?" at bounding box center [200, 164] width 198 height 7
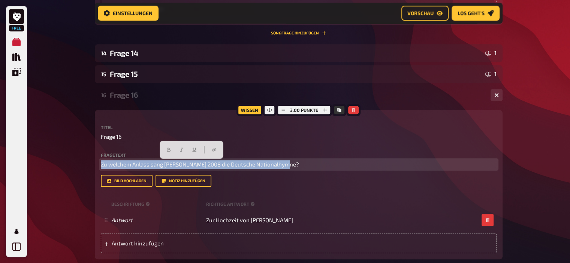
click at [163, 164] on span "Zu welchem Anlass sang [PERSON_NAME] 2008 die Deutsche Nationalhymne?" at bounding box center [200, 164] width 198 height 7
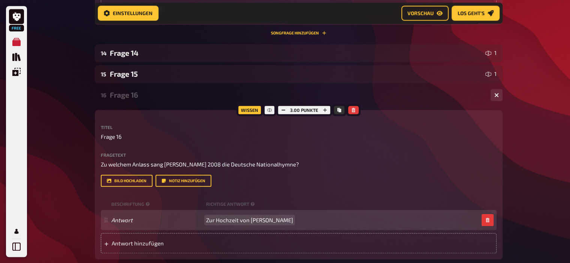
click at [225, 219] on span "Zur Hochzeit von [PERSON_NAME]" at bounding box center [249, 220] width 87 height 7
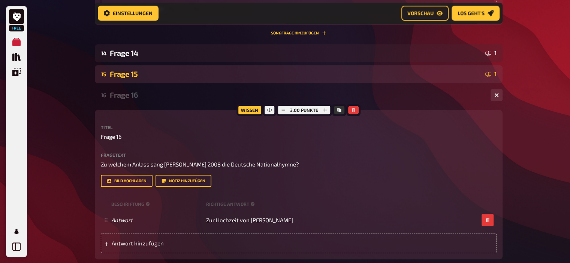
click at [135, 72] on div "Frage 15" at bounding box center [296, 74] width 373 height 9
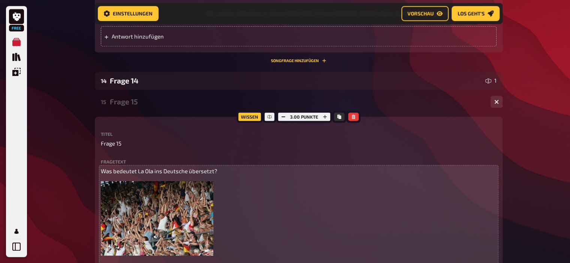
scroll to position [704, 0]
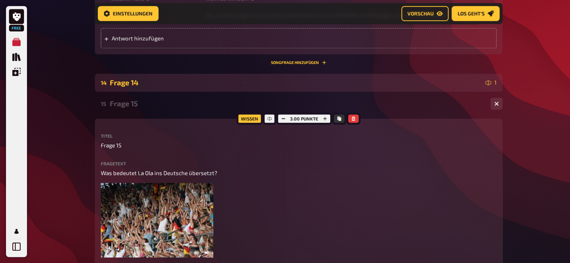
click at [129, 81] on div "Frage 14" at bounding box center [296, 82] width 373 height 9
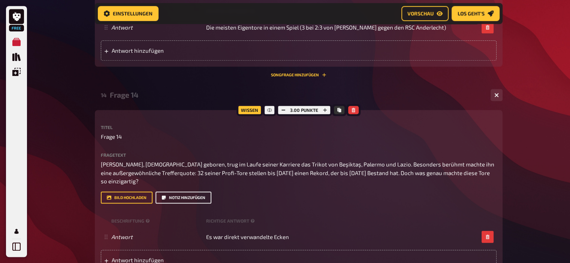
scroll to position [692, 0]
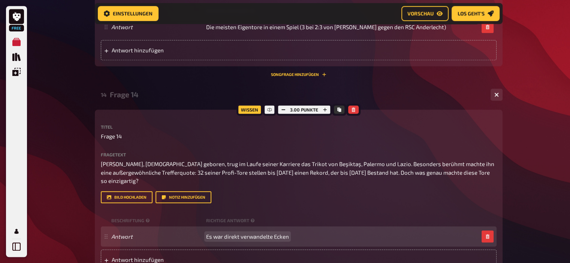
click at [223, 237] on span "Es war direkt verwandelte Ecken" at bounding box center [247, 236] width 83 height 7
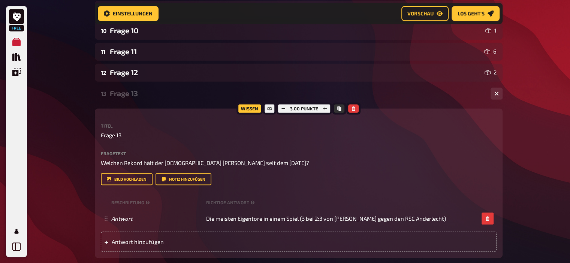
scroll to position [499, 0]
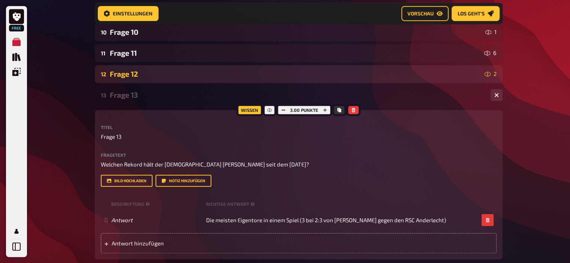
click at [133, 72] on div "Frage 12" at bounding box center [296, 74] width 372 height 9
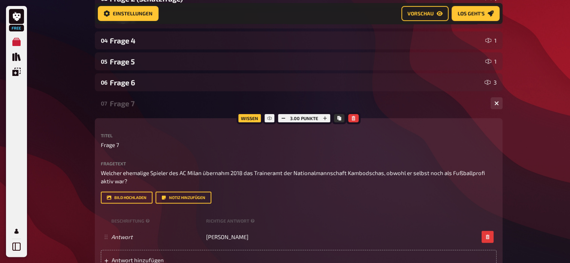
scroll to position [0, 0]
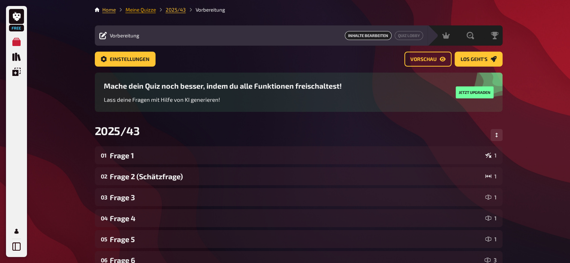
click at [144, 10] on link "Meine Quizze" at bounding box center [141, 10] width 30 height 6
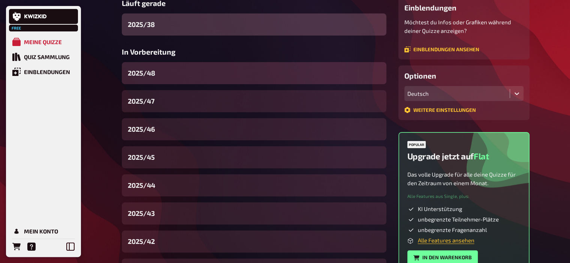
scroll to position [136, 0]
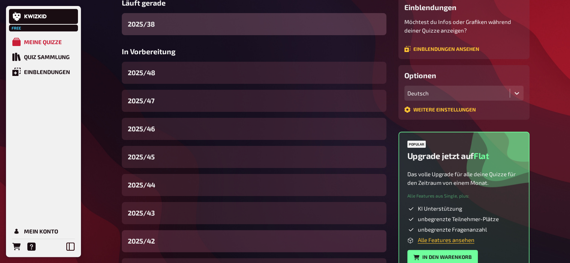
click at [172, 237] on div "2025/42" at bounding box center [254, 241] width 265 height 22
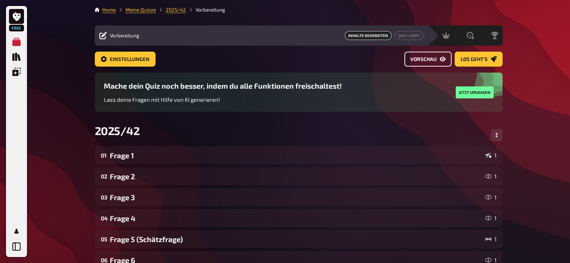
click at [426, 64] on link "Vorschau" at bounding box center [427, 59] width 47 height 15
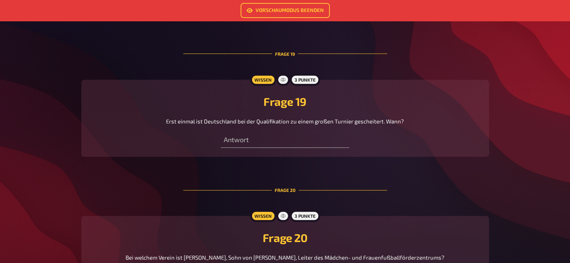
scroll to position [3264, 0]
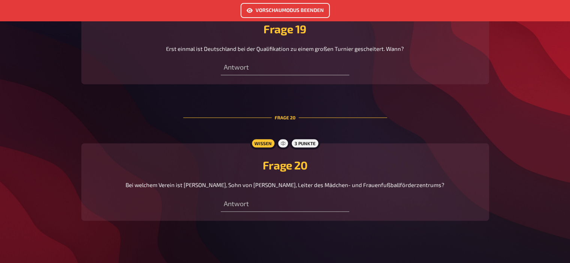
click at [283, 13] on link "Vorschaumodus beenden" at bounding box center [285, 10] width 89 height 15
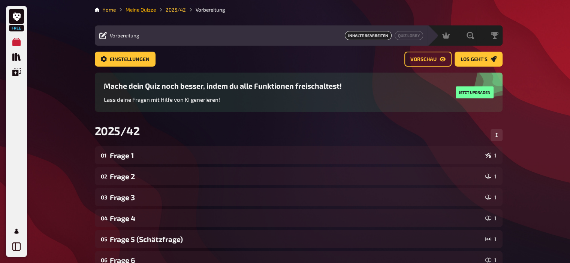
click at [145, 10] on link "Meine Quizze" at bounding box center [141, 10] width 30 height 6
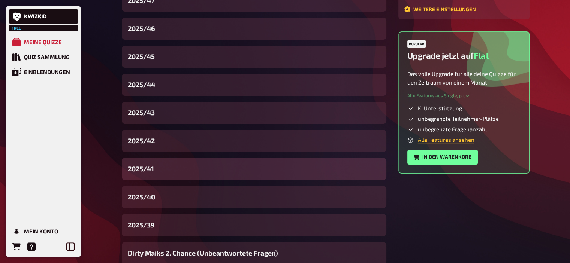
scroll to position [237, 0]
click at [165, 177] on div "2025/41" at bounding box center [254, 169] width 265 height 22
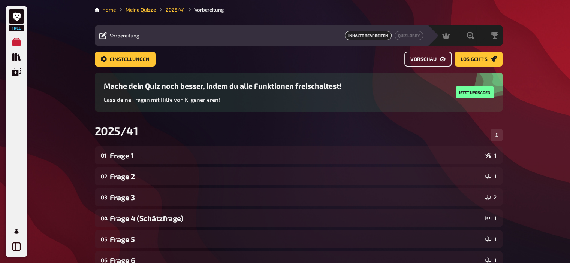
click at [407, 64] on link "Vorschau" at bounding box center [427, 59] width 47 height 15
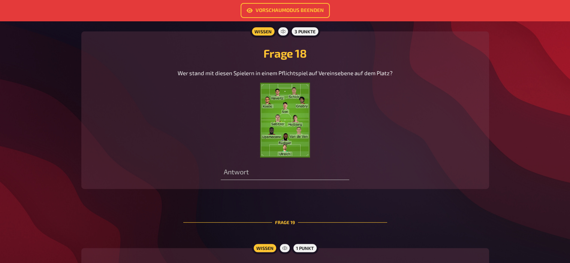
scroll to position [3045, 0]
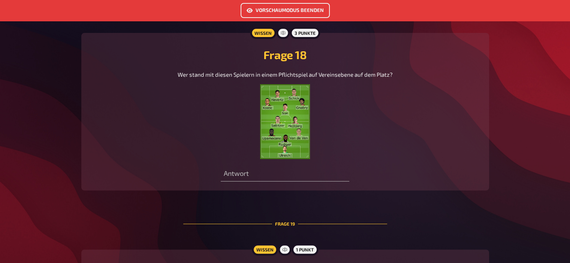
click at [294, 7] on link "Vorschaumodus beenden" at bounding box center [285, 10] width 89 height 15
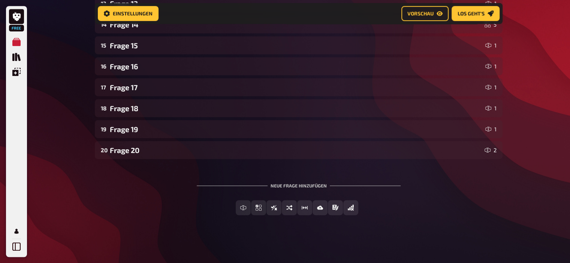
scroll to position [410, 0]
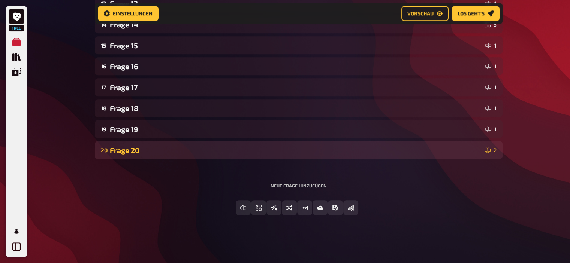
click at [205, 157] on div "20 Frage 20 2" at bounding box center [299, 150] width 408 height 18
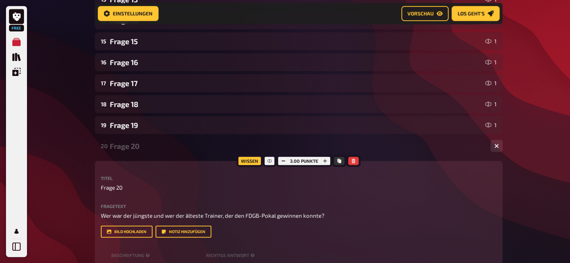
scroll to position [413, 0]
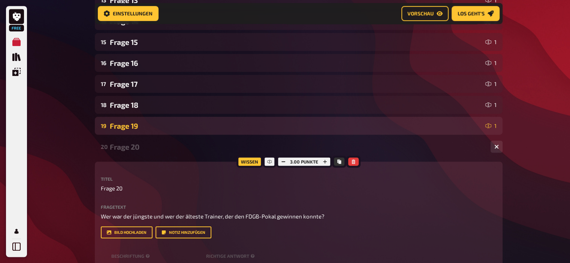
click at [153, 127] on div "Frage 19" at bounding box center [296, 126] width 373 height 9
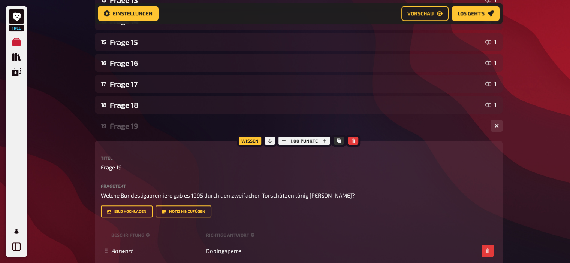
click at [153, 127] on div "Frage 19" at bounding box center [297, 126] width 375 height 9
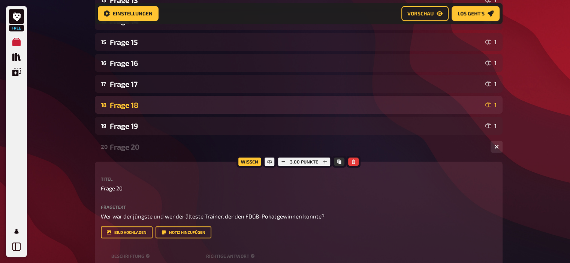
click at [147, 105] on div "Frage 18" at bounding box center [296, 105] width 373 height 9
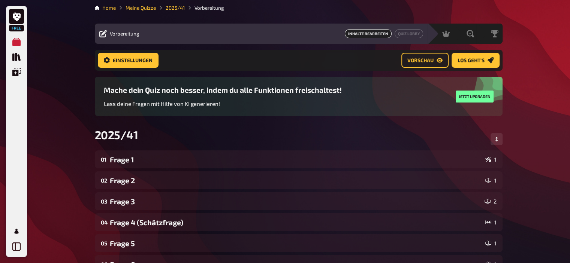
scroll to position [0, 0]
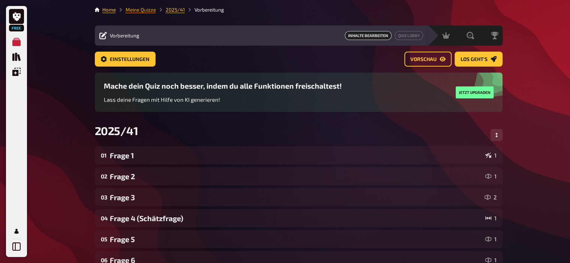
click at [139, 9] on link "Meine Quizze" at bounding box center [141, 10] width 30 height 6
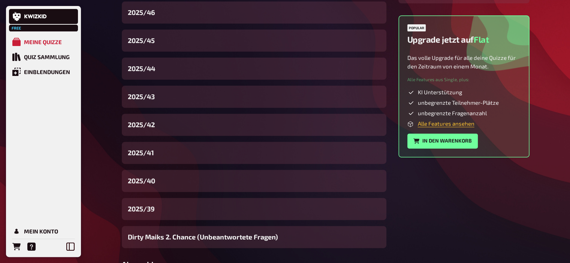
scroll to position [253, 0]
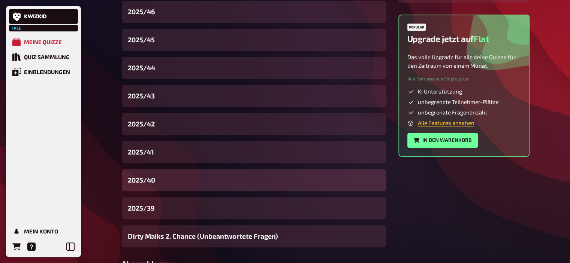
click at [172, 178] on div "2025/40" at bounding box center [254, 180] width 265 height 22
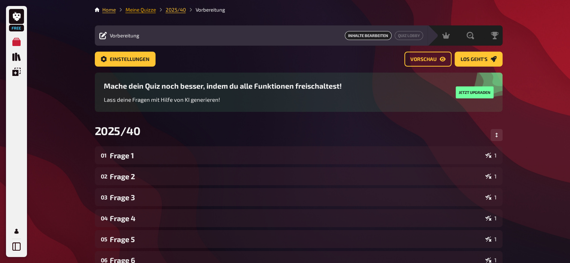
click at [139, 11] on link "Meine Quizze" at bounding box center [141, 10] width 30 height 6
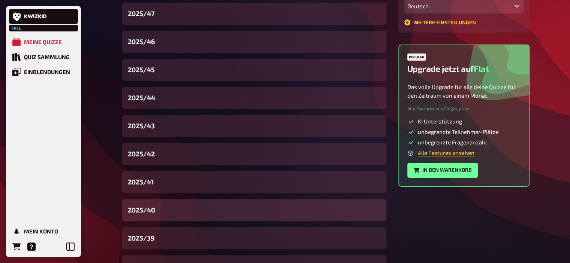
scroll to position [225, 0]
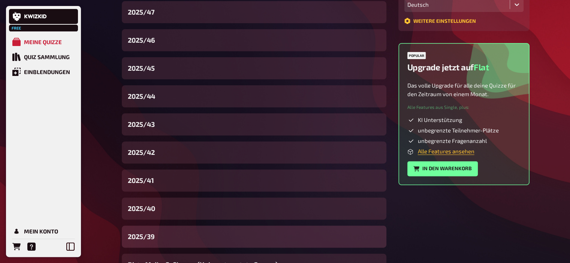
click at [156, 233] on div "2025/39" at bounding box center [254, 237] width 265 height 22
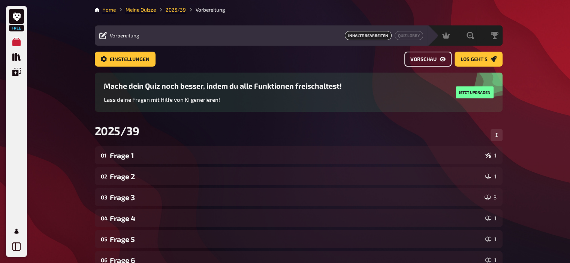
click at [420, 62] on span "Vorschau" at bounding box center [423, 59] width 26 height 5
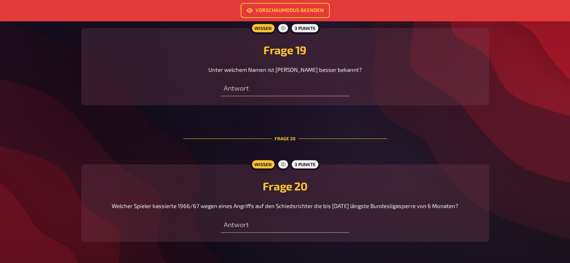
scroll to position [3256, 0]
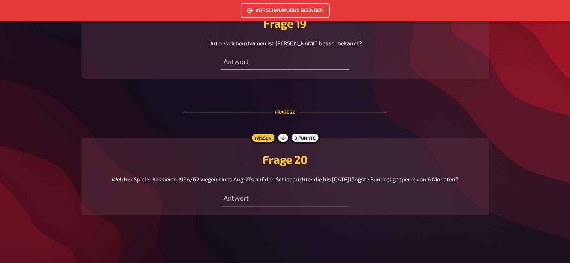
click at [274, 14] on link "Vorschaumodus beenden" at bounding box center [285, 10] width 89 height 15
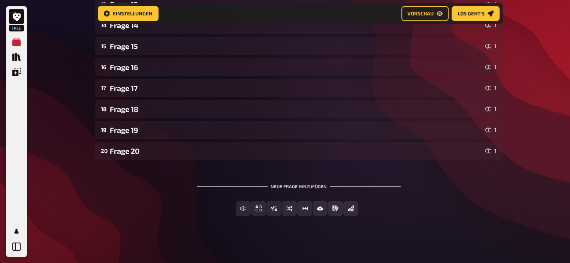
scroll to position [410, 0]
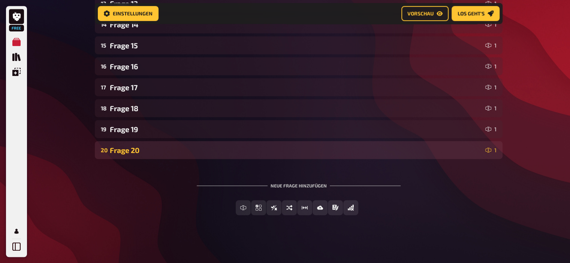
click at [136, 155] on div "20 Frage 20 1" at bounding box center [299, 150] width 408 height 18
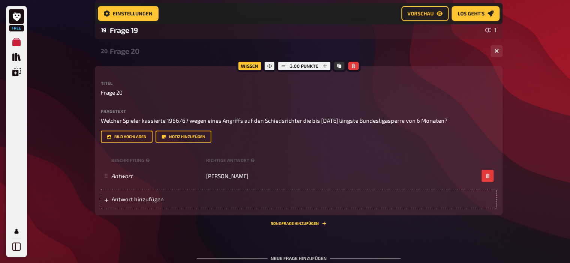
scroll to position [508, 0]
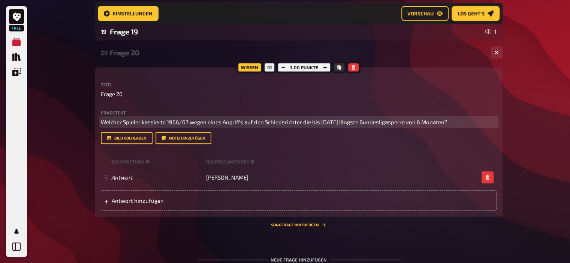
click at [203, 123] on span "Welcher Spieler kassierte 1966/67 wegen eines Angriffs auf den Schiedsrichter d…" at bounding box center [274, 122] width 347 height 7
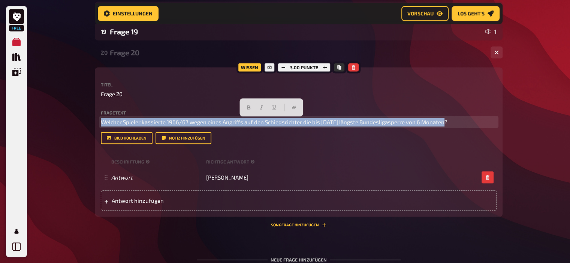
click at [203, 123] on span "Welcher Spieler kassierte 1966/67 wegen eines Angriffs auf den Schiedsrichter d…" at bounding box center [274, 122] width 347 height 7
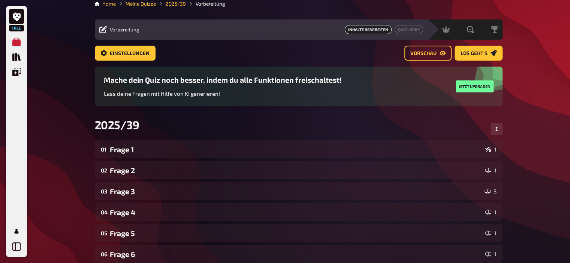
scroll to position [0, 0]
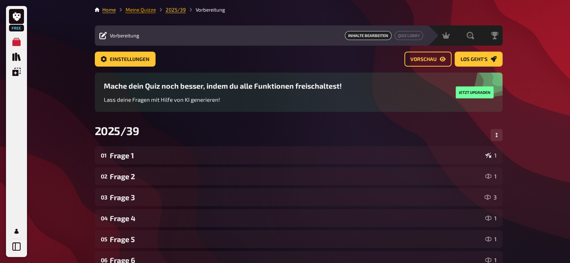
click at [144, 10] on link "Meine Quizze" at bounding box center [141, 10] width 30 height 6
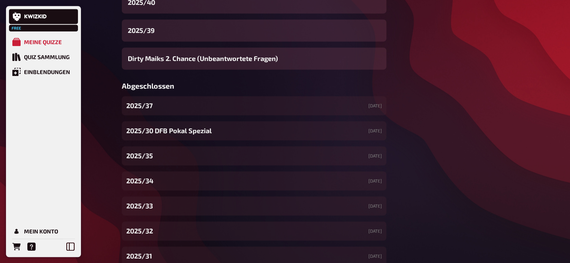
scroll to position [433, 0]
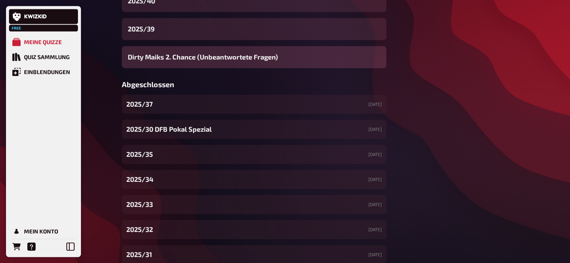
click at [173, 57] on span "Dirty Maiks 2. Chance (Unbeantwortete Fragen)" at bounding box center [203, 57] width 150 height 10
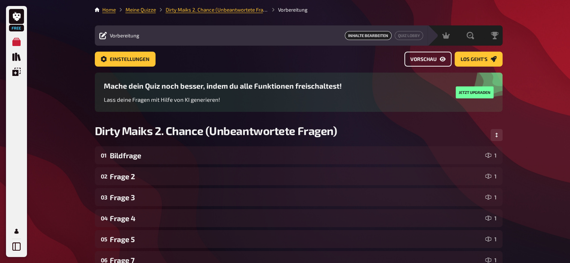
click at [436, 57] on span "Vorschau" at bounding box center [423, 59] width 26 height 5
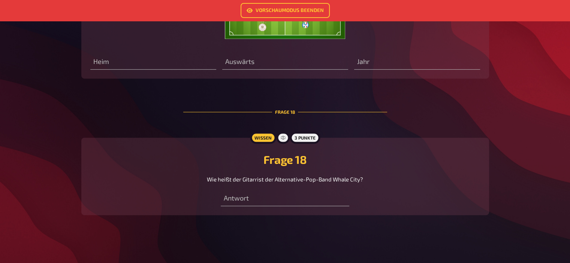
scroll to position [3263, 0]
click at [274, 8] on link "Vorschaumodus beenden" at bounding box center [285, 10] width 89 height 15
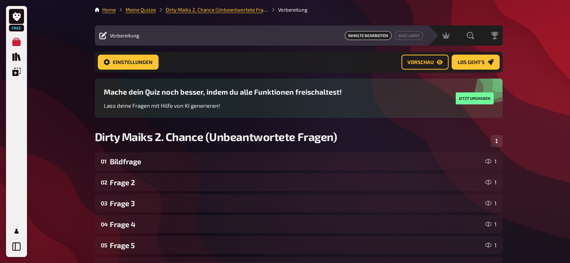
scroll to position [368, 0]
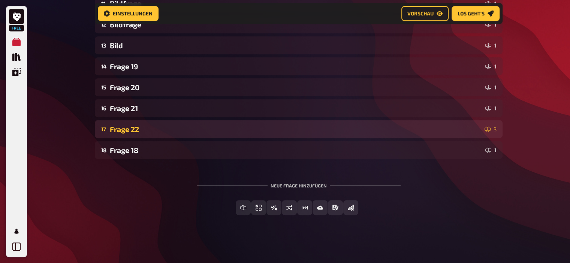
click at [155, 126] on div "Frage 22" at bounding box center [296, 129] width 372 height 9
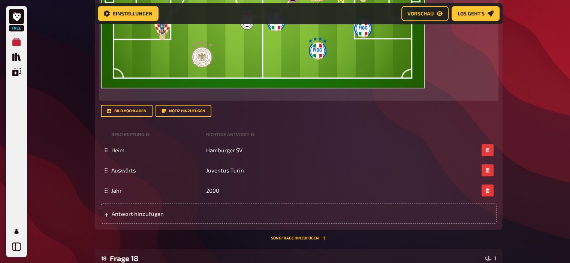
scroll to position [689, 0]
